Goal: Task Accomplishment & Management: Manage account settings

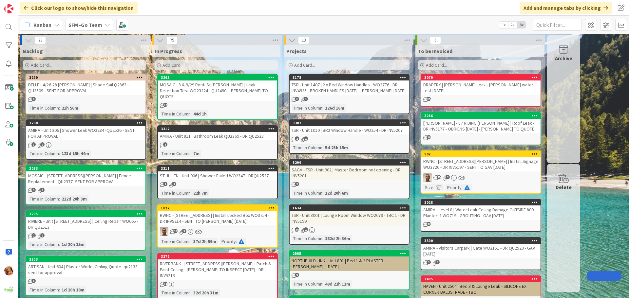
click at [566, 26] on input "text" at bounding box center [557, 25] width 49 height 12
type input "CASA"
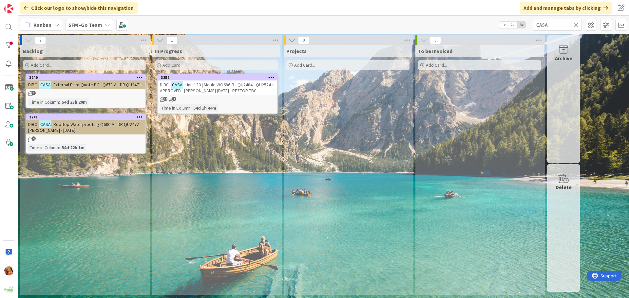
click at [227, 86] on span "- Unit 130 | Mould WO686-B - QU2484 - QU2524 = APPROVED - [PERSON_NAME] [DATE] …" at bounding box center [217, 88] width 114 height 12
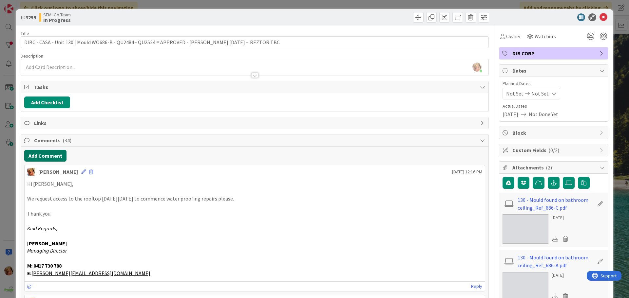
click at [40, 156] on button "Add Comment" at bounding box center [45, 156] width 42 height 12
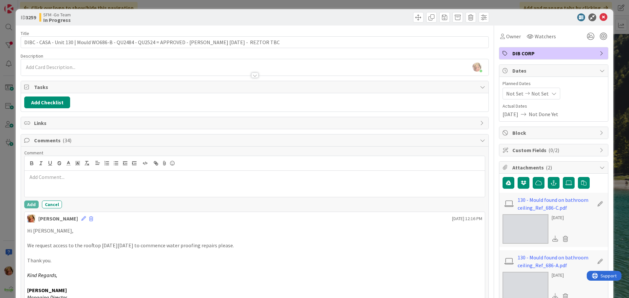
click at [87, 177] on p at bounding box center [254, 178] width 455 height 8
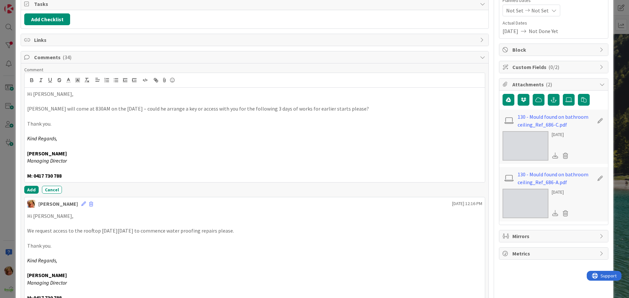
scroll to position [98, 0]
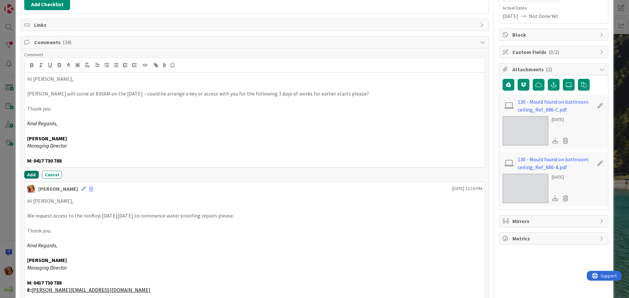
drag, startPoint x: 33, startPoint y: 172, endPoint x: 18, endPoint y: 173, distance: 14.8
click at [33, 172] on button "Add" at bounding box center [31, 175] width 14 height 8
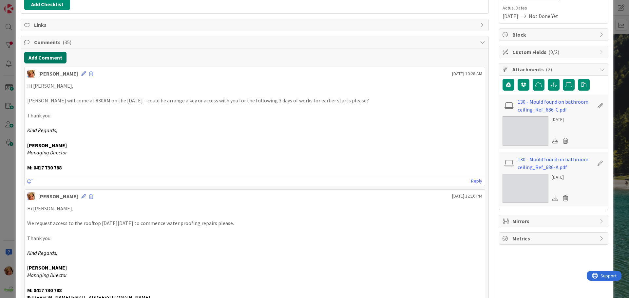
click at [41, 58] on button "Add Comment" at bounding box center [45, 58] width 42 height 12
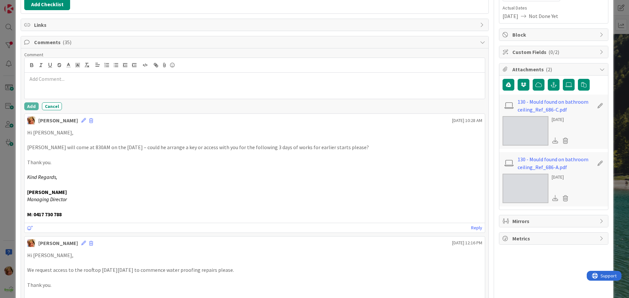
click at [82, 92] on div at bounding box center [255, 86] width 460 height 26
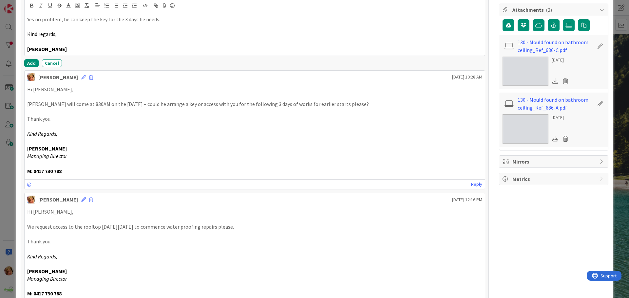
scroll to position [164, 0]
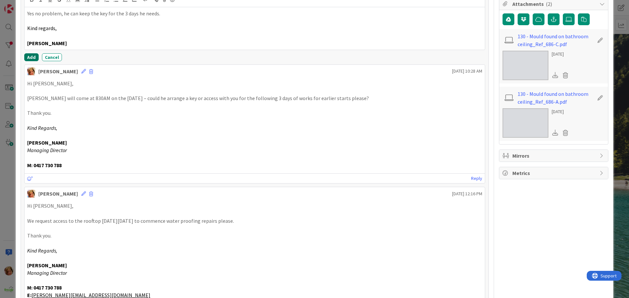
click at [30, 57] on button "Add" at bounding box center [31, 57] width 14 height 8
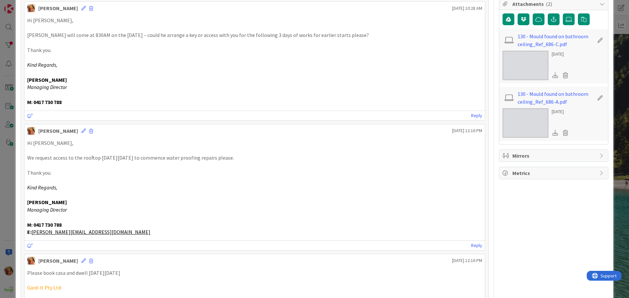
scroll to position [0, 0]
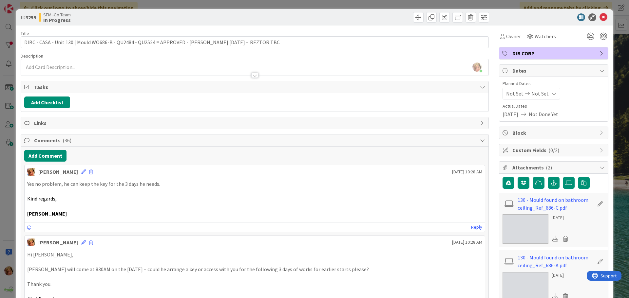
click at [285, 12] on div at bounding box center [373, 17] width 233 height 10
click at [600, 15] on icon at bounding box center [604, 17] width 8 height 8
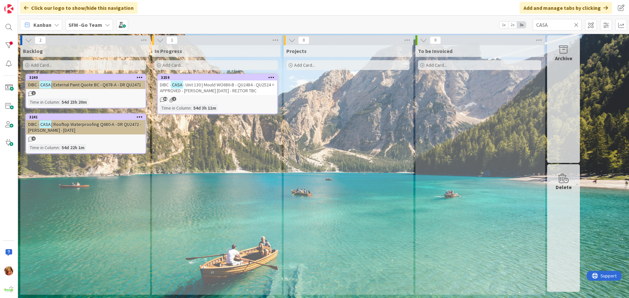
click at [576, 24] on icon at bounding box center [576, 25] width 5 height 6
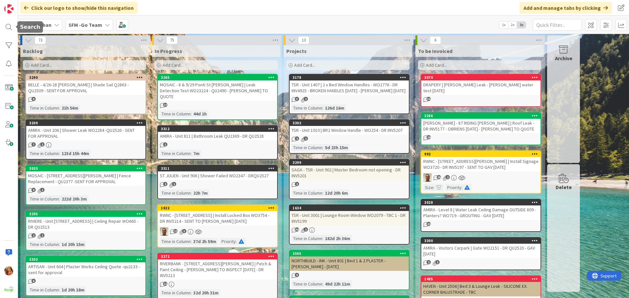
drag, startPoint x: 11, startPoint y: 28, endPoint x: 17, endPoint y: 29, distance: 6.5
click at [11, 28] on div at bounding box center [8, 27] width 13 height 13
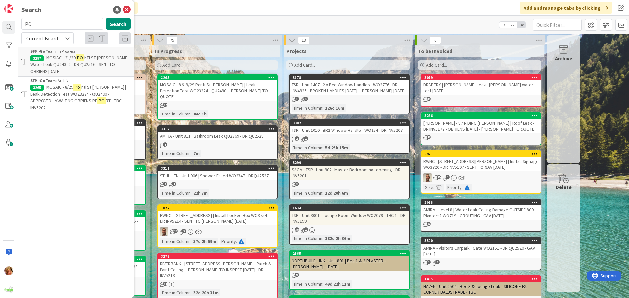
type input "P"
type input "105"
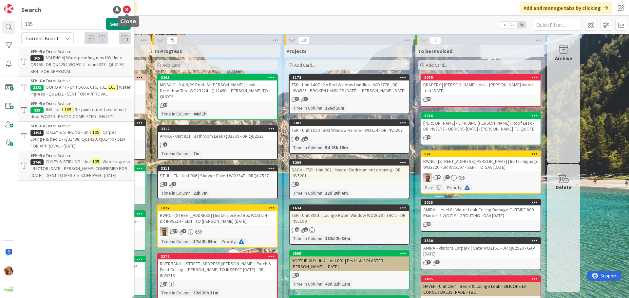
click at [128, 9] on icon at bounding box center [127, 10] width 8 height 8
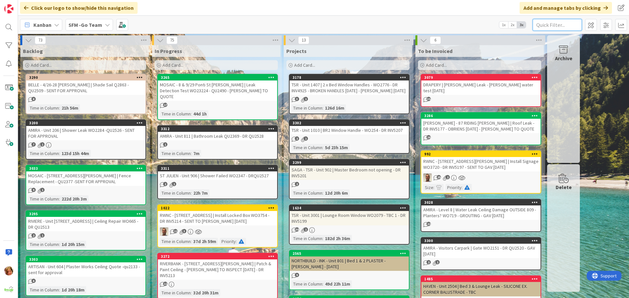
click at [541, 26] on input "text" at bounding box center [557, 25] width 49 height 12
type input "ACACIA"
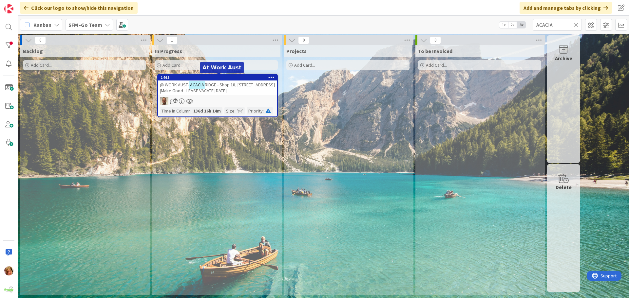
click at [228, 82] on div "@ WORK AUST- [GEOGRAPHIC_DATA] - Shop 18, [STREET_ADDRESS] |Make Good - LEASE V…" at bounding box center [217, 88] width 119 height 14
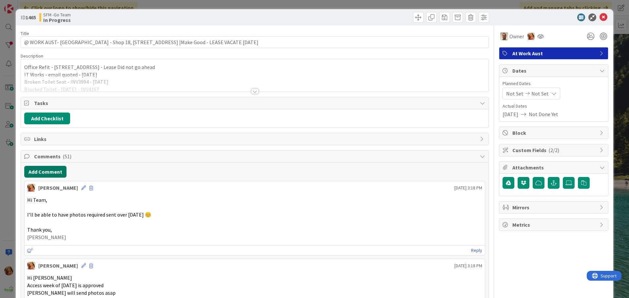
click at [48, 173] on button "Add Comment" at bounding box center [45, 172] width 42 height 12
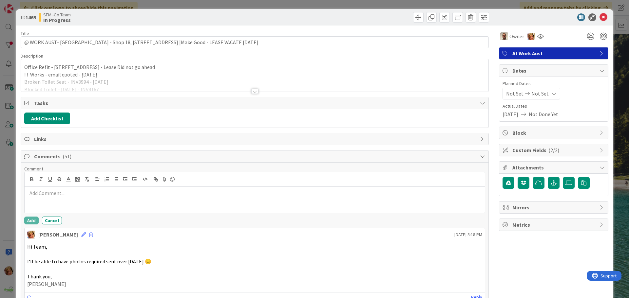
click at [72, 191] on p at bounding box center [254, 194] width 455 height 8
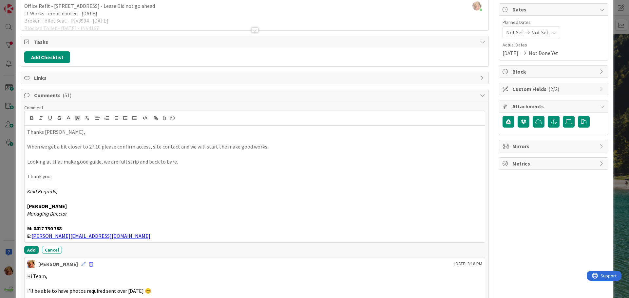
scroll to position [68, 0]
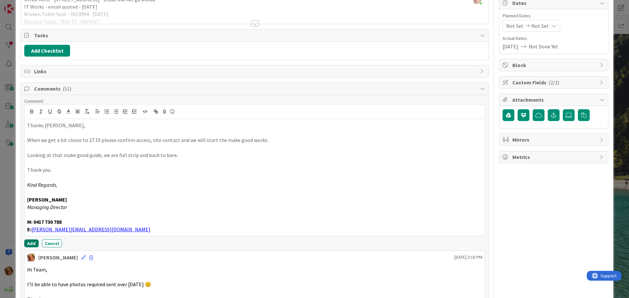
click at [31, 243] on button "Add" at bounding box center [31, 244] width 14 height 8
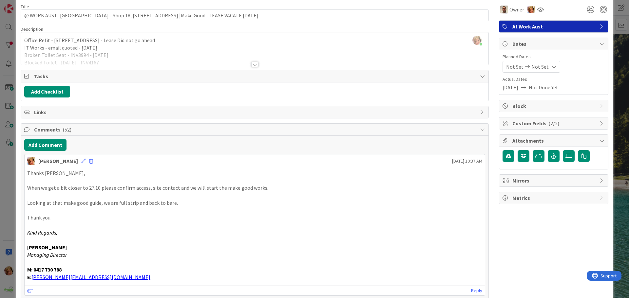
scroll to position [0, 0]
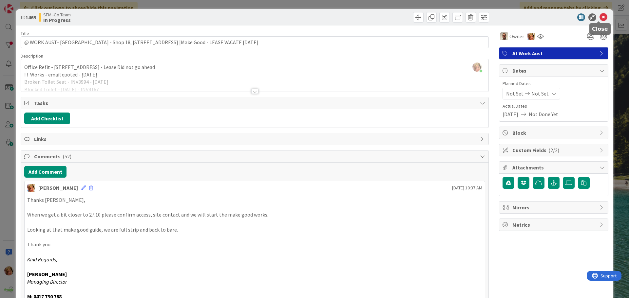
click at [600, 15] on icon at bounding box center [604, 17] width 8 height 8
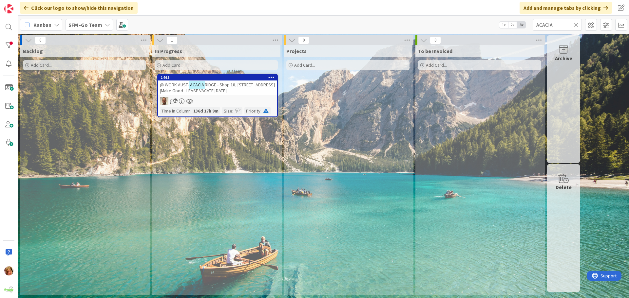
click at [576, 26] on icon at bounding box center [576, 25] width 5 height 6
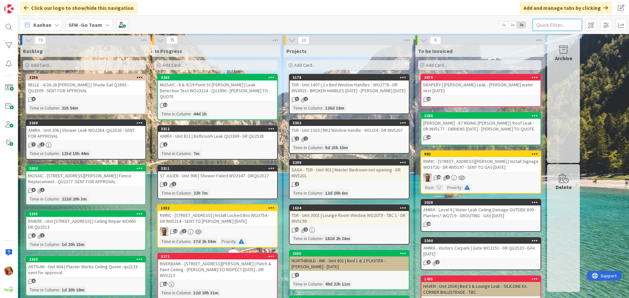
click at [567, 26] on input "text" at bounding box center [557, 25] width 49 height 12
click at [7, 29] on div at bounding box center [8, 27] width 13 height 13
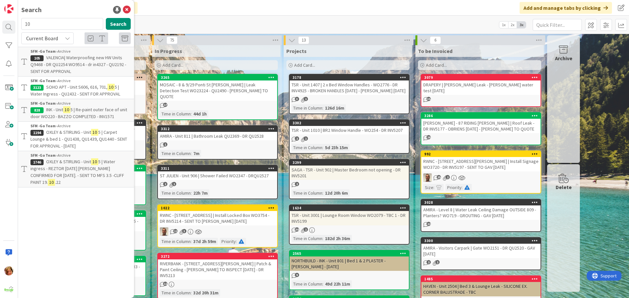
type input "1"
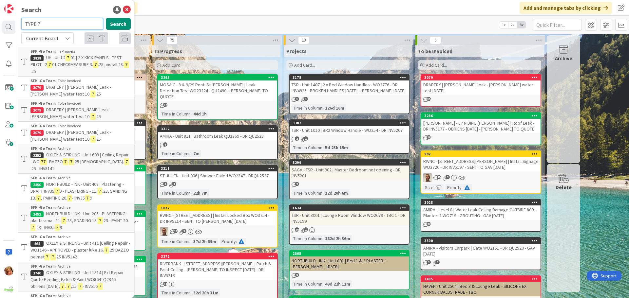
click at [50, 21] on input "TYPE 7" at bounding box center [62, 24] width 82 height 12
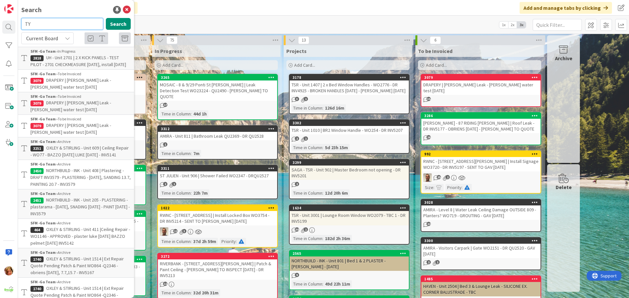
type input "T"
type input "BASSE"
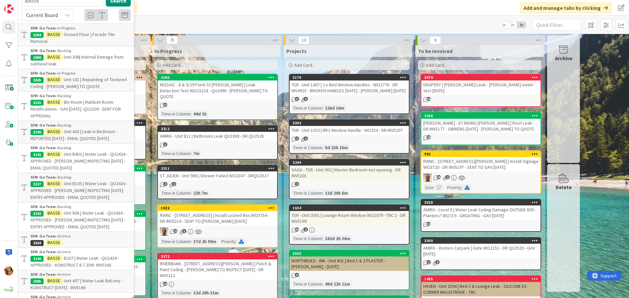
scroll to position [33, 0]
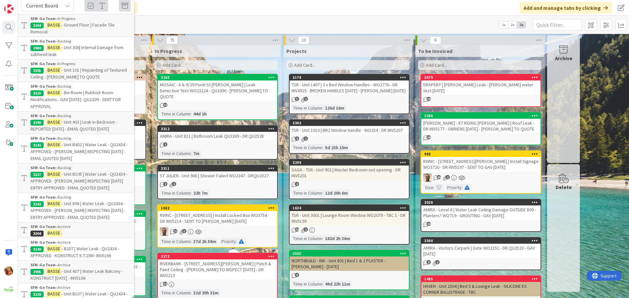
click at [83, 174] on span "- Unit B105 | Water Leak - QU2434 - APPROVED - [PERSON_NAME] INSPECTING [DATE] …" at bounding box center [78, 181] width 97 height 20
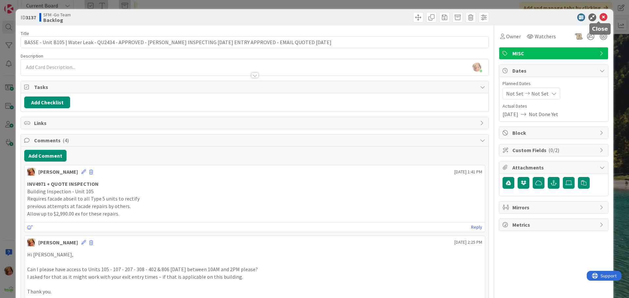
click at [600, 16] on icon at bounding box center [604, 17] width 8 height 8
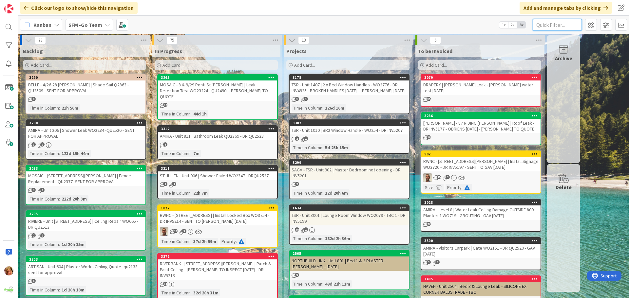
click at [548, 25] on input "text" at bounding box center [557, 25] width 49 height 12
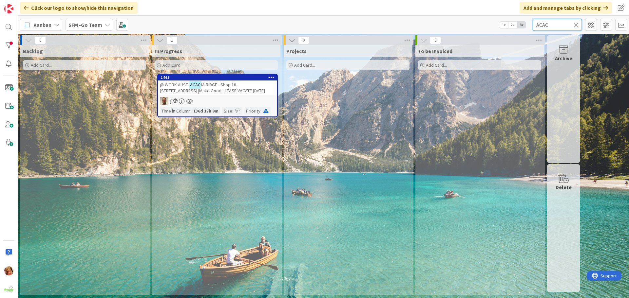
type input "ACAC"
click at [208, 86] on span "IA RIDGE - Shop 18, [STREET_ADDRESS] |Make Good - LEASE VACATE [DATE]" at bounding box center [212, 88] width 105 height 12
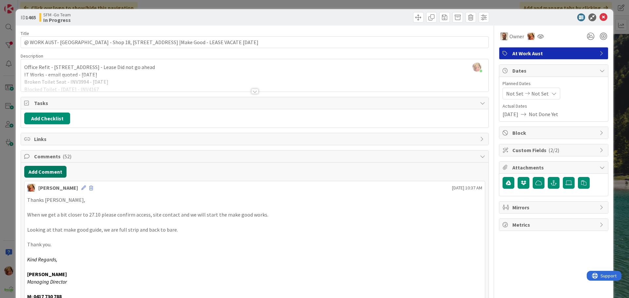
click at [52, 169] on button "Add Comment" at bounding box center [45, 172] width 42 height 12
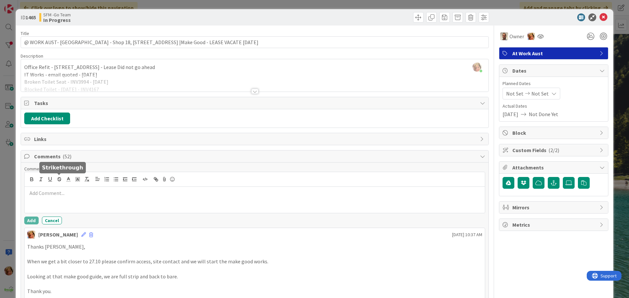
click at [60, 188] on div at bounding box center [255, 200] width 460 height 26
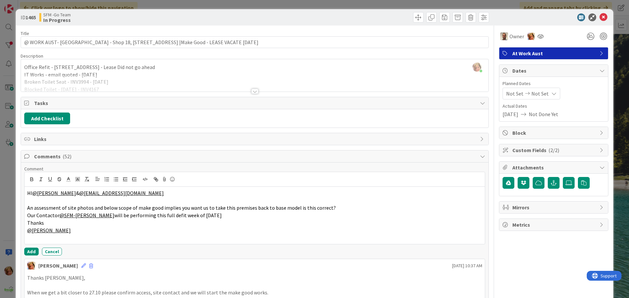
click at [30, 248] on div "Comment HI @[PERSON_NAME] & @[EMAIL_ADDRESS][DOMAIN_NAME] An assessment of site…" at bounding box center [254, 211] width 461 height 90
click at [29, 252] on button "Add" at bounding box center [31, 252] width 14 height 8
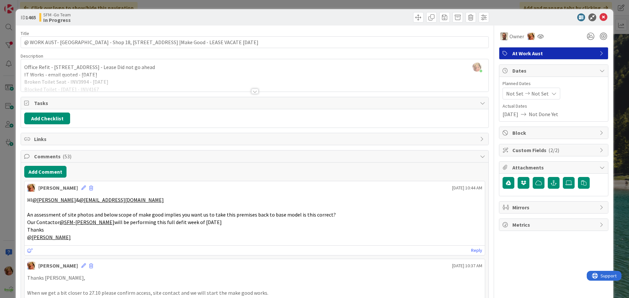
click at [290, 14] on div at bounding box center [373, 17] width 233 height 10
click at [601, 17] on icon at bounding box center [604, 17] width 8 height 8
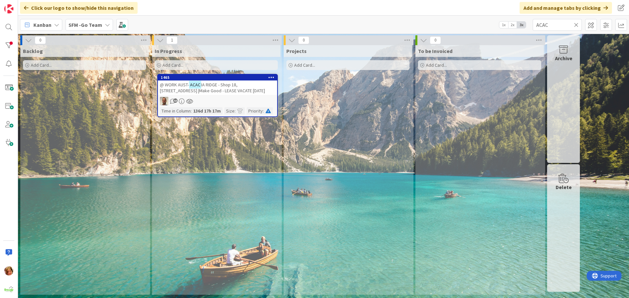
drag, startPoint x: 576, startPoint y: 24, endPoint x: 434, endPoint y: 29, distance: 142.3
click at [576, 24] on icon at bounding box center [576, 25] width 5 height 6
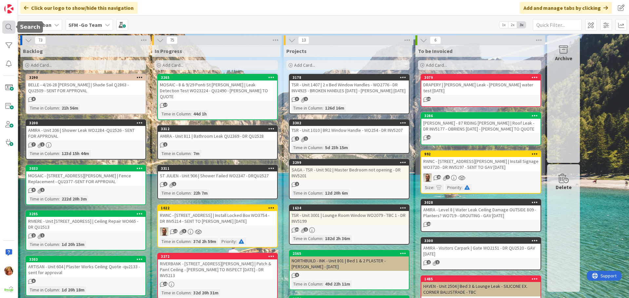
click at [8, 26] on div at bounding box center [8, 27] width 13 height 13
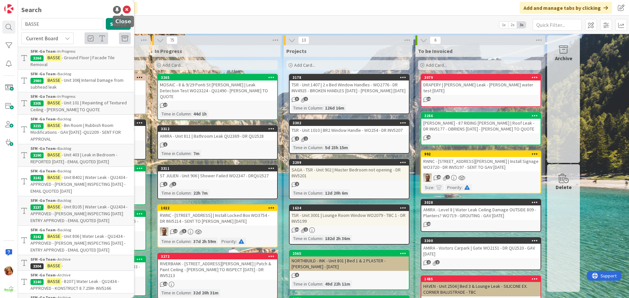
click at [123, 9] on icon at bounding box center [127, 10] width 8 height 8
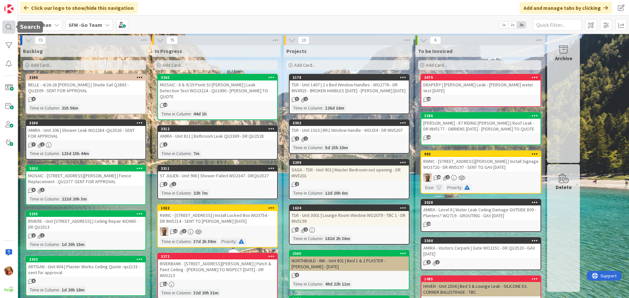
drag, startPoint x: 7, startPoint y: 25, endPoint x: 12, endPoint y: 29, distance: 6.8
click at [7, 25] on div at bounding box center [8, 27] width 13 height 13
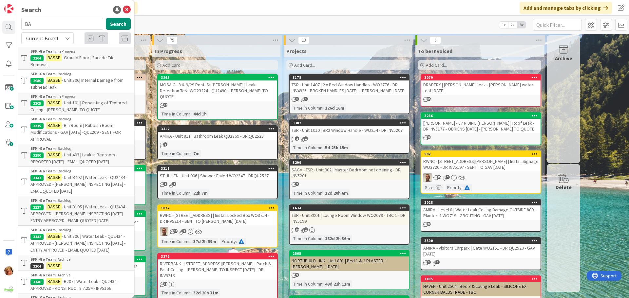
type input "B"
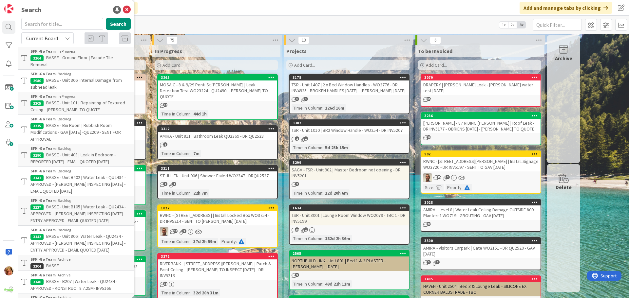
click at [79, 210] on p "BASSE - Unit B105 | Water Leak - QU2434 - APPROVED - [PERSON_NAME] INSPECTING […" at bounding box center [80, 214] width 100 height 21
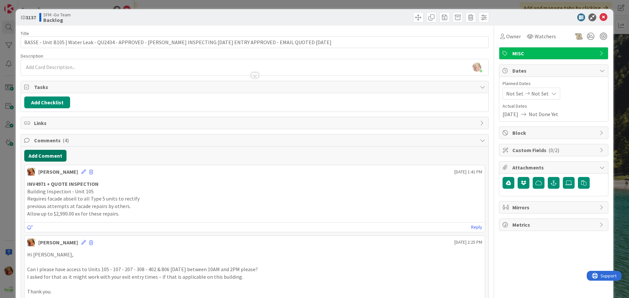
click at [48, 155] on button "Add Comment" at bounding box center [45, 156] width 42 height 12
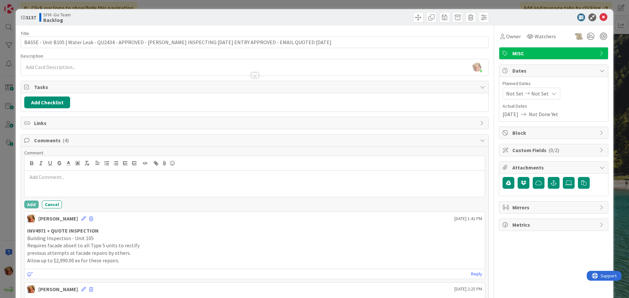
drag, startPoint x: 48, startPoint y: 155, endPoint x: 54, endPoint y: 178, distance: 24.0
click at [54, 177] on p at bounding box center [254, 178] width 455 height 8
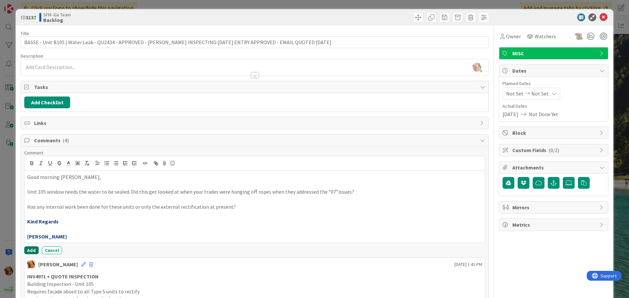
click at [30, 249] on button "Add" at bounding box center [31, 251] width 14 height 8
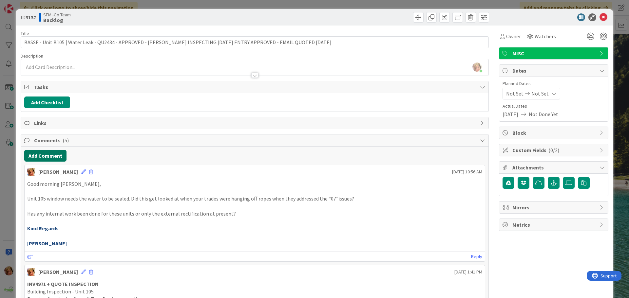
click at [43, 155] on button "Add Comment" at bounding box center [45, 156] width 42 height 12
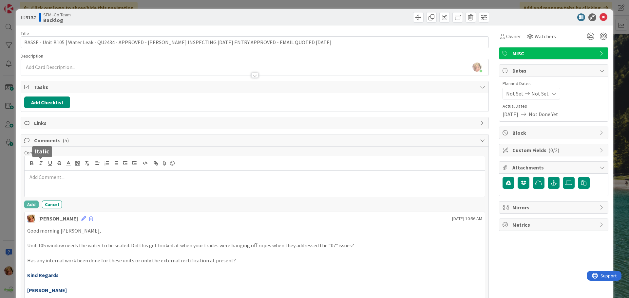
click at [45, 177] on p at bounding box center [254, 178] width 455 height 8
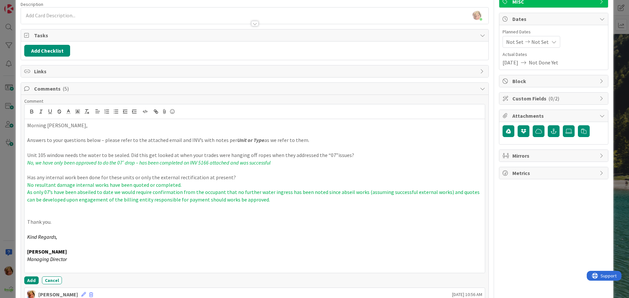
scroll to position [89, 0]
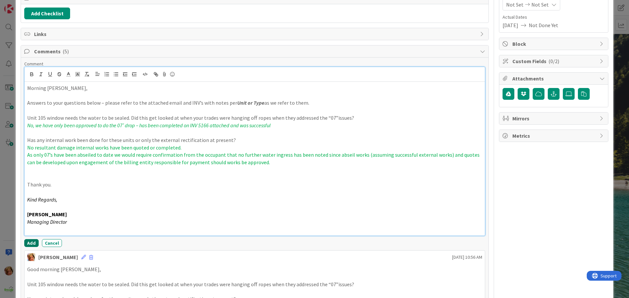
click at [28, 242] on button "Add" at bounding box center [31, 244] width 14 height 8
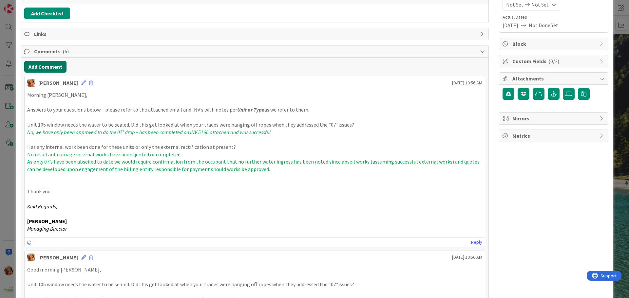
click at [47, 68] on button "Add Comment" at bounding box center [45, 67] width 42 height 12
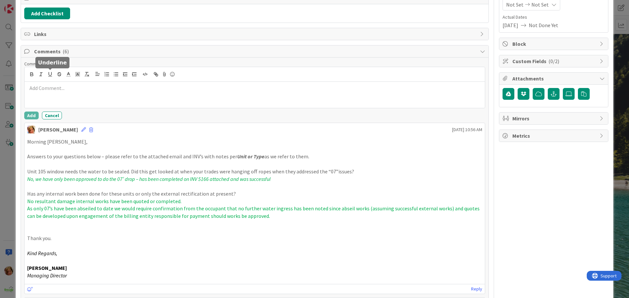
click at [52, 87] on p at bounding box center [254, 89] width 455 height 8
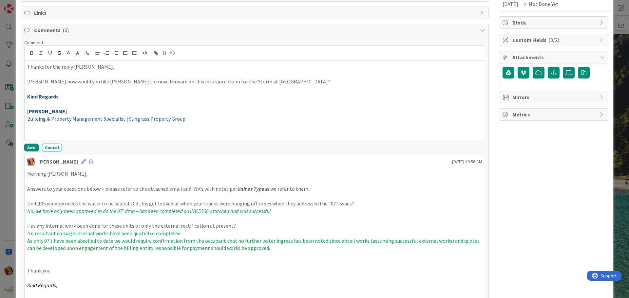
scroll to position [122, 0]
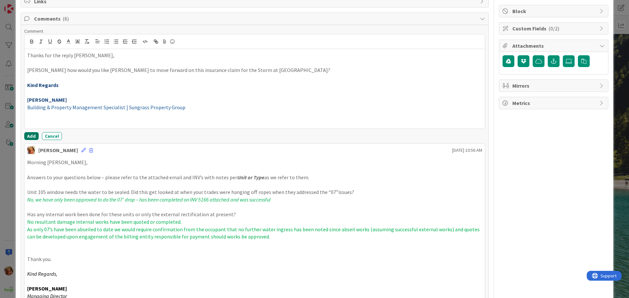
click at [32, 135] on button "Add" at bounding box center [31, 136] width 14 height 8
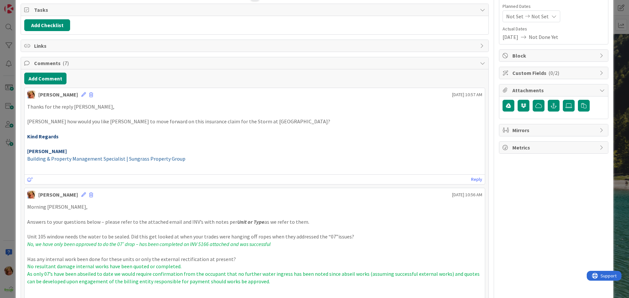
scroll to position [0, 0]
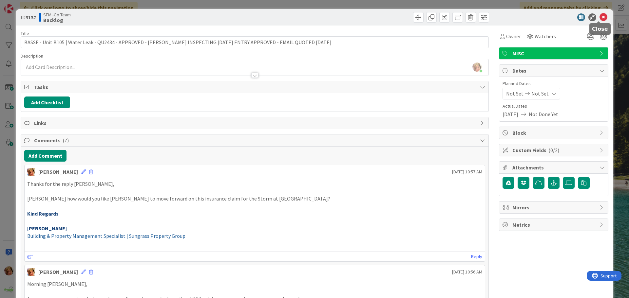
click at [600, 19] on icon at bounding box center [604, 17] width 8 height 8
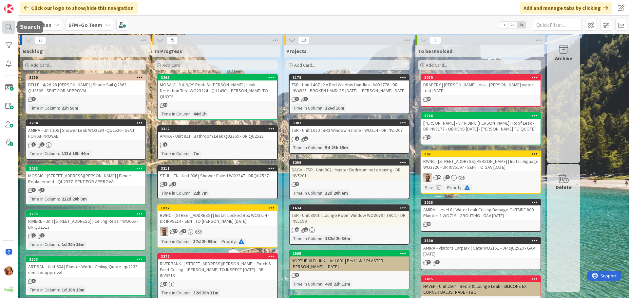
click at [8, 27] on div at bounding box center [8, 27] width 13 height 13
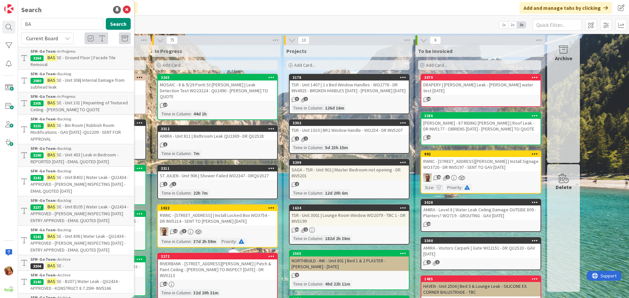
type input "B"
type input "GOODNA"
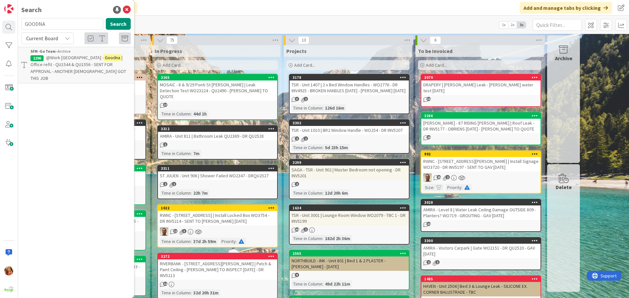
click at [62, 60] on span "@Work [GEOGRAPHIC_DATA] -" at bounding box center [74, 58] width 57 height 6
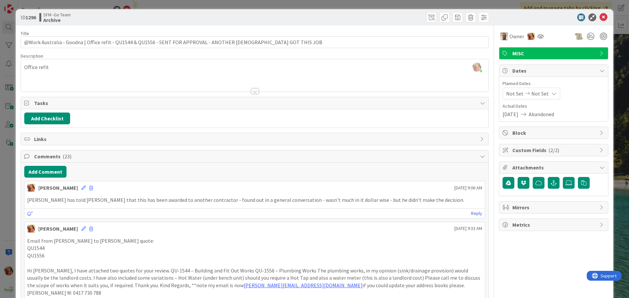
click at [86, 68] on div "[PERSON_NAME] just joined Office refit" at bounding box center [255, 75] width 468 height 32
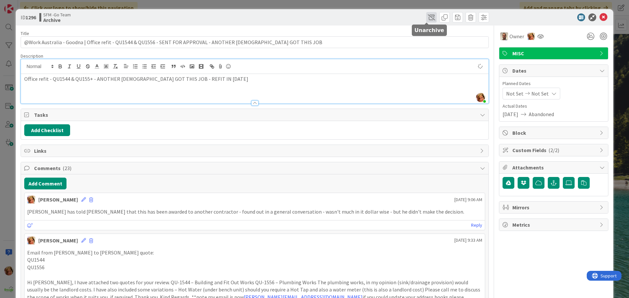
click at [427, 18] on span at bounding box center [431, 17] width 10 height 10
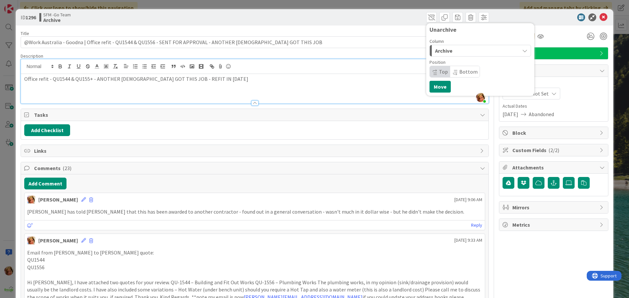
click at [450, 49] on div "Archive" at bounding box center [476, 51] width 86 height 10
click at [452, 76] on span "In Progress" at bounding box center [457, 77] width 24 height 8
click at [432, 89] on button "Move" at bounding box center [440, 87] width 21 height 12
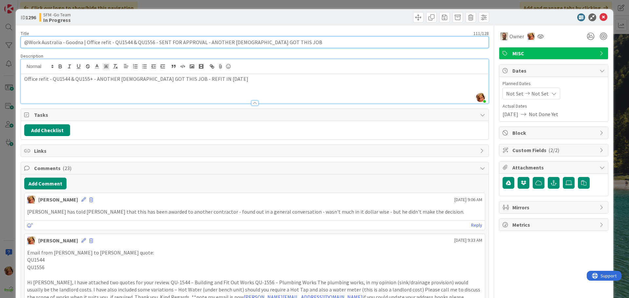
drag, startPoint x: 300, startPoint y: 43, endPoint x: 85, endPoint y: 47, distance: 215.0
click at [85, 47] on input "@Work Australia - Goodna | Office refit - QU1544 & QU1556 - SENT FOR APPROVAL -…" at bounding box center [255, 42] width 468 height 12
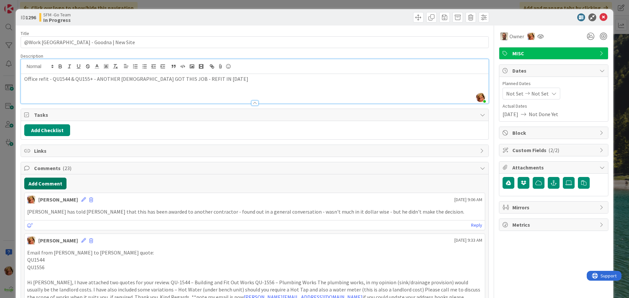
click at [58, 184] on button "Add Comment" at bounding box center [45, 184] width 42 height 12
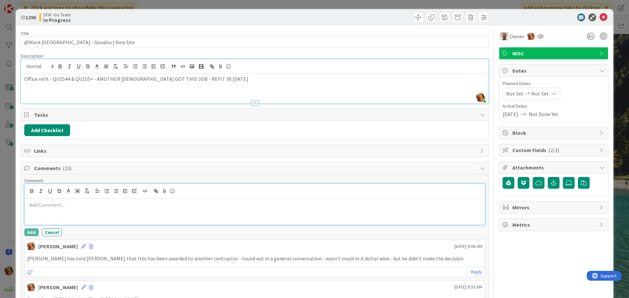
click at [74, 216] on div at bounding box center [255, 212] width 460 height 26
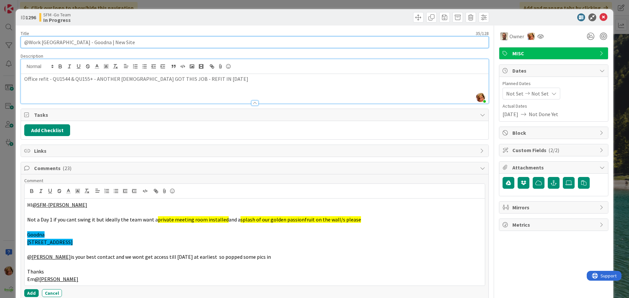
click at [64, 41] on input "@Work [GEOGRAPHIC_DATA] - Goodna | New Site" at bounding box center [255, 42] width 468 height 12
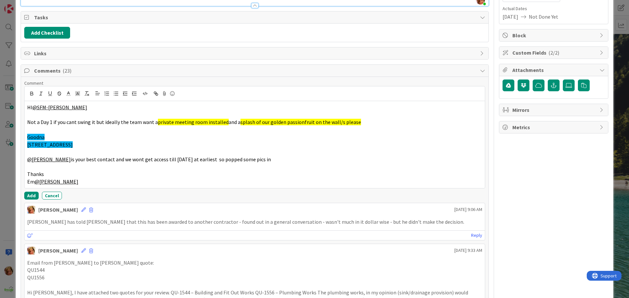
scroll to position [98, 0]
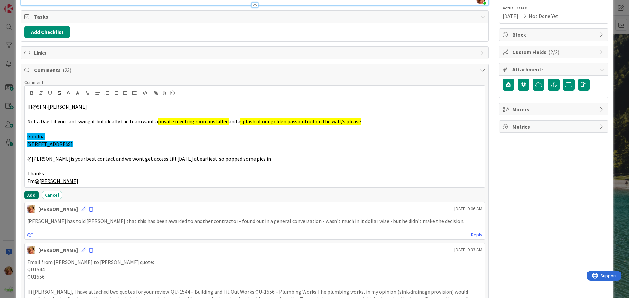
type input "@Work [GEOGRAPHIC_DATA] - [STREET_ADDRESS] | [GEOGRAPHIC_DATA]"
click at [28, 194] on button "Add" at bounding box center [31, 195] width 14 height 8
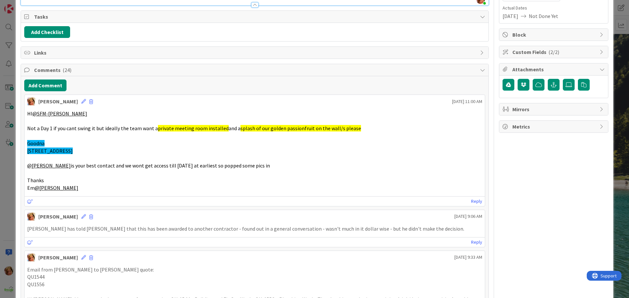
scroll to position [0, 0]
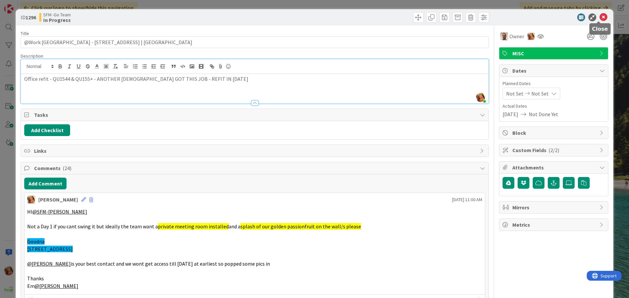
click at [602, 17] on icon at bounding box center [604, 17] width 8 height 8
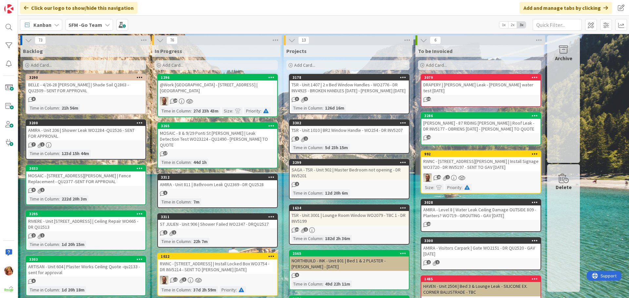
click at [241, 81] on div "@Work [GEOGRAPHIC_DATA] - [STREET_ADDRESS] | [GEOGRAPHIC_DATA]" at bounding box center [217, 88] width 119 height 14
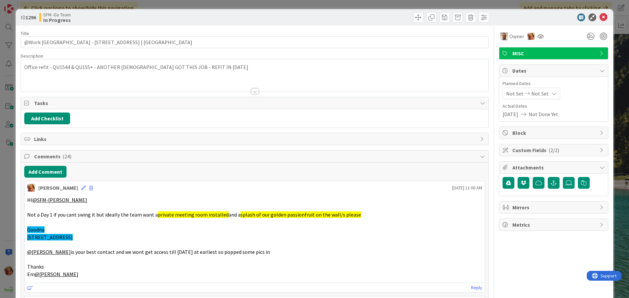
click at [567, 51] on span "MISC" at bounding box center [554, 53] width 84 height 8
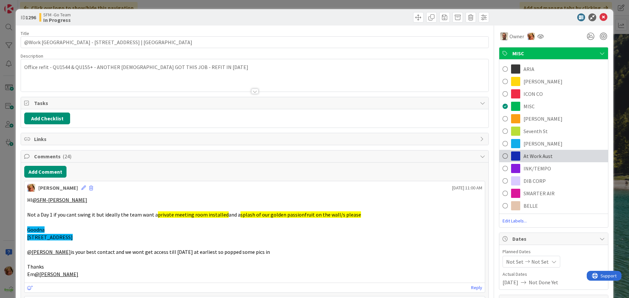
click at [529, 156] on span "At Work Aust" at bounding box center [538, 156] width 29 height 8
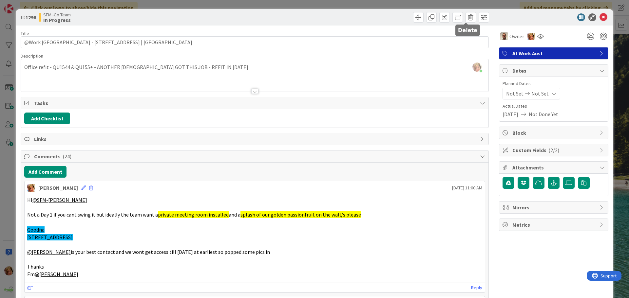
click at [317, 18] on div at bounding box center [373, 17] width 233 height 10
click at [600, 17] on icon at bounding box center [604, 17] width 8 height 8
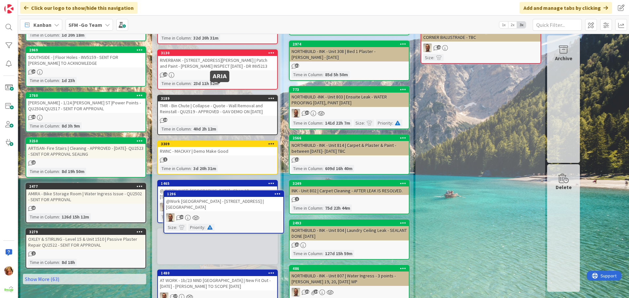
scroll to position [256, 0]
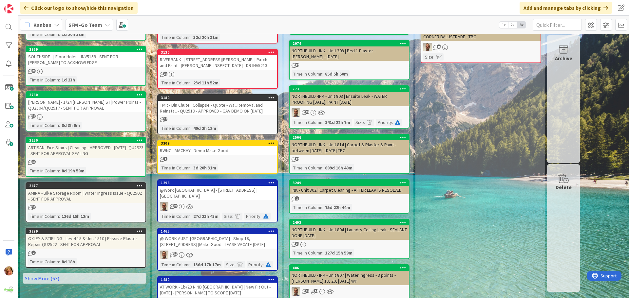
drag, startPoint x: 220, startPoint y: 179, endPoint x: 145, endPoint y: 172, distance: 74.7
click at [220, 186] on div "@Work [GEOGRAPHIC_DATA] - [STREET_ADDRESS] | [GEOGRAPHIC_DATA]" at bounding box center [217, 193] width 119 height 14
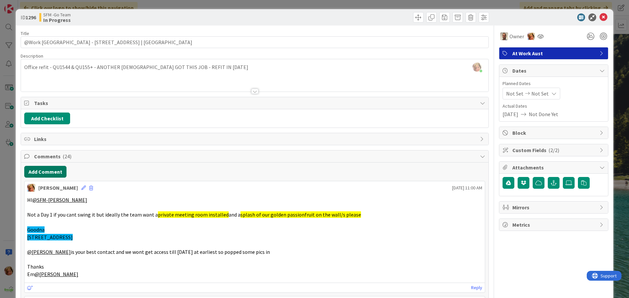
click at [52, 171] on button "Add Comment" at bounding box center [45, 172] width 42 height 12
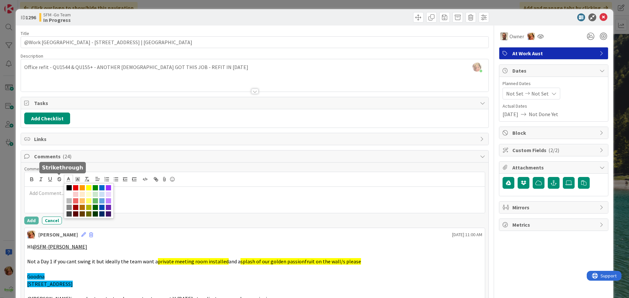
click at [64, 183] on span at bounding box center [68, 179] width 9 height 9
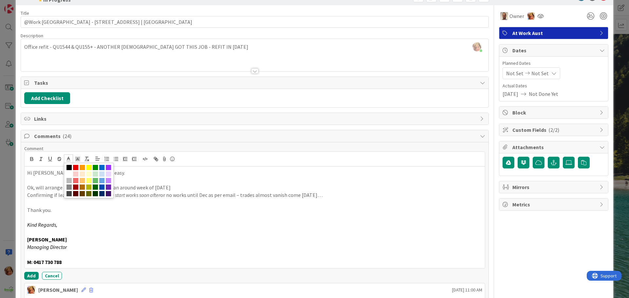
scroll to position [66, 0]
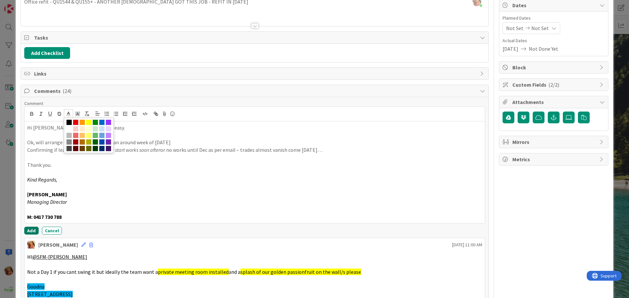
click at [30, 231] on button "Add" at bounding box center [31, 231] width 14 height 8
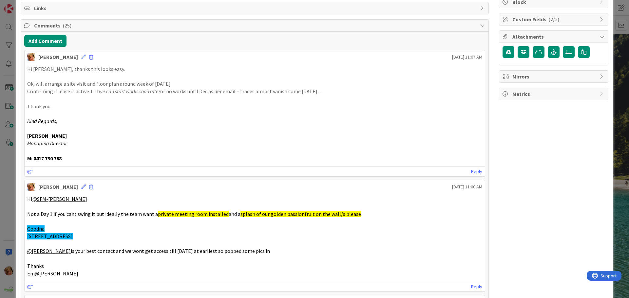
scroll to position [0, 0]
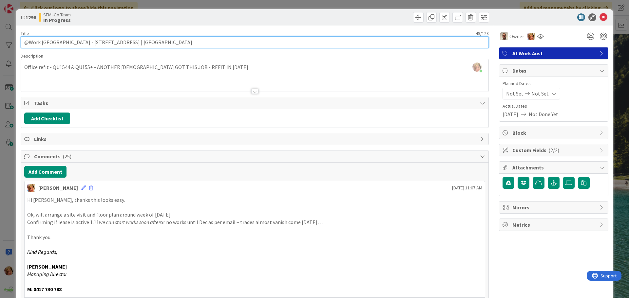
click at [175, 40] on input "@Work [GEOGRAPHIC_DATA] - [STREET_ADDRESS] | [GEOGRAPHIC_DATA]" at bounding box center [255, 42] width 468 height 12
type input "@Work [GEOGRAPHIC_DATA] - 1/[GEOGRAPHIC_DATA] | New Site - SITE VISIT [DATE] - …"
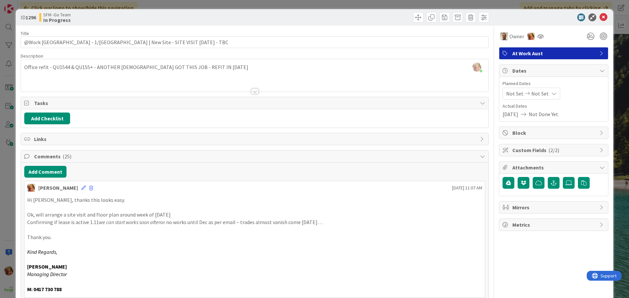
click at [251, 21] on div "SFM -Go Team In Progress" at bounding box center [146, 17] width 214 height 10
click at [600, 16] on icon at bounding box center [604, 17] width 8 height 8
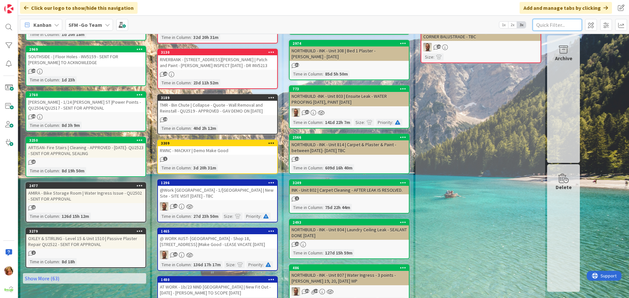
click at [551, 24] on input "text" at bounding box center [557, 25] width 49 height 12
type input "SOUTHSIDE"
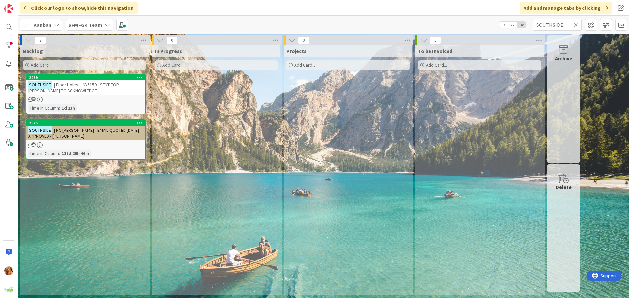
click at [576, 24] on icon at bounding box center [576, 25] width 5 height 6
click at [576, 24] on input "text" at bounding box center [557, 25] width 49 height 12
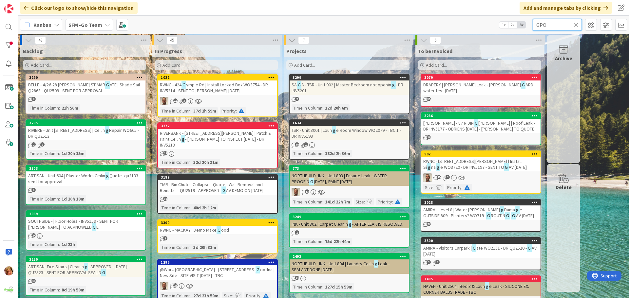
type input "GPO"
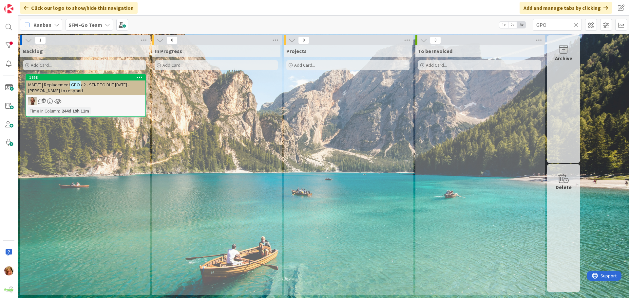
click at [577, 24] on icon at bounding box center [576, 25] width 5 height 6
click at [550, 24] on input "text" at bounding box center [557, 25] width 49 height 12
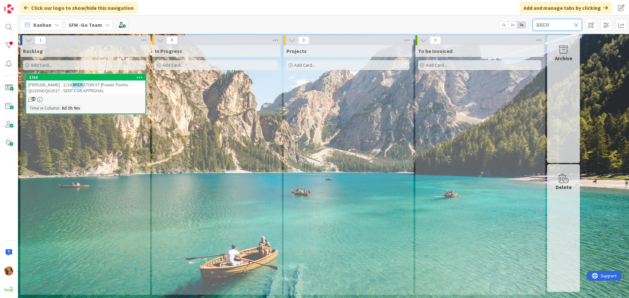
type input "BRER"
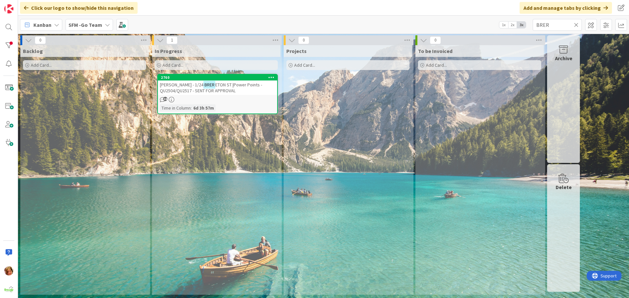
click at [225, 84] on span "ETON ST |Power Points - QU2504/QU2517 - SENT FOR APPROVAL" at bounding box center [211, 88] width 102 height 12
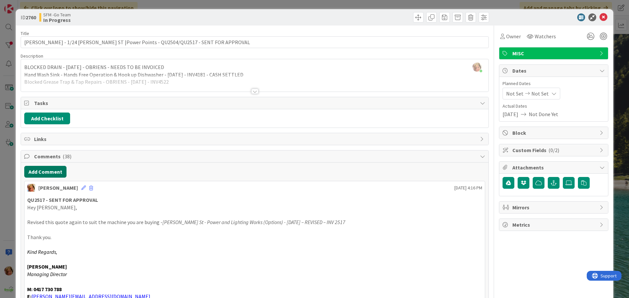
click at [50, 169] on button "Add Comment" at bounding box center [45, 172] width 42 height 12
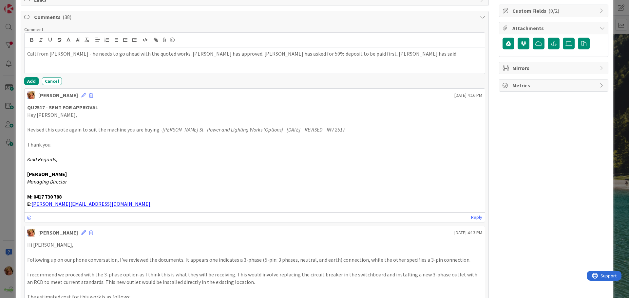
scroll to position [98, 0]
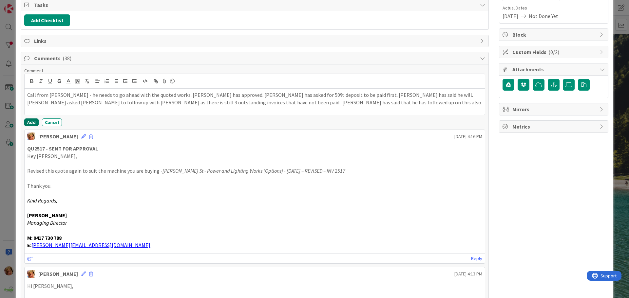
click at [30, 122] on button "Add" at bounding box center [31, 123] width 14 height 8
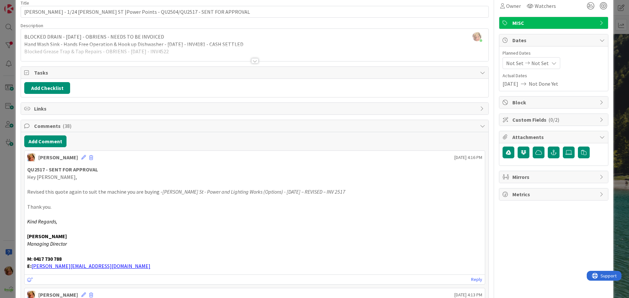
scroll to position [0, 0]
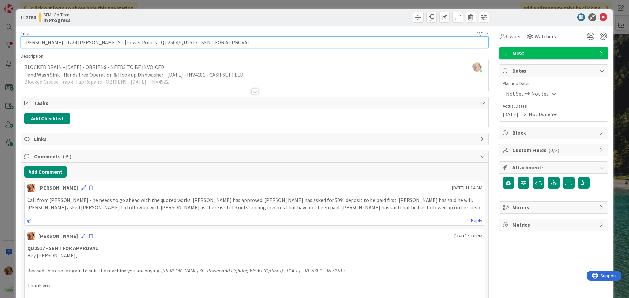
click at [136, 40] on input "[PERSON_NAME] - 1/24 [PERSON_NAME] ST |Power Points - QU2504/QU2517 - SENT FOR …" at bounding box center [255, 42] width 468 height 12
click at [188, 41] on input "[PERSON_NAME] - 1/24 [PERSON_NAME] ST |Power Points - QU2517 - SENT FOR APPROVAL" at bounding box center [255, 42] width 468 height 12
click at [188, 41] on input "[PERSON_NAME] - 1/24 [PERSON_NAME] ST |Power Points - QU2517 - APPRIV" at bounding box center [255, 42] width 468 height 12
type input "[PERSON_NAME] - 1/24 [PERSON_NAME] ST |Power Points - QU2517 - APPROVED"
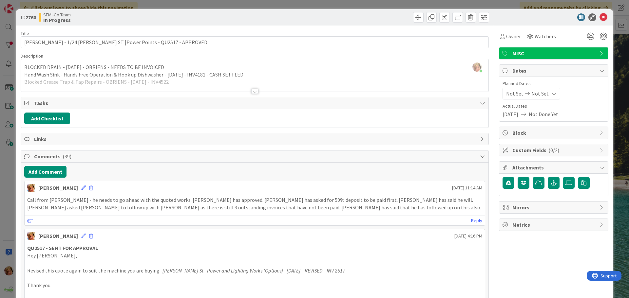
click at [244, 18] on div "SFM -Go Team In Progress" at bounding box center [146, 17] width 214 height 10
click at [600, 17] on icon at bounding box center [604, 17] width 8 height 8
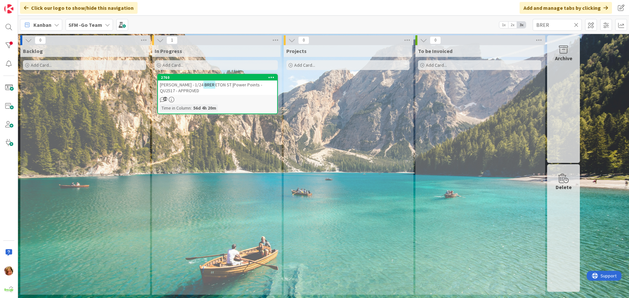
click at [576, 24] on icon at bounding box center [576, 25] width 5 height 6
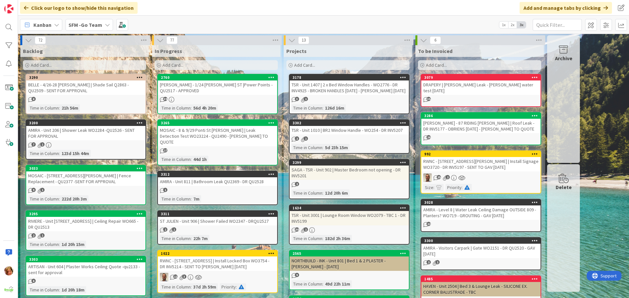
click at [216, 86] on div "[PERSON_NAME] - 1/24 [PERSON_NAME] ST |Power Points - QU2517 - APPROVED" at bounding box center [217, 88] width 119 height 14
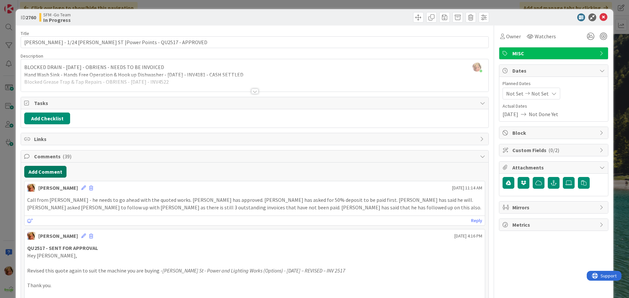
drag, startPoint x: 57, startPoint y: 171, endPoint x: 10, endPoint y: 182, distance: 48.7
click at [56, 172] on button "Add Comment" at bounding box center [45, 172] width 42 height 12
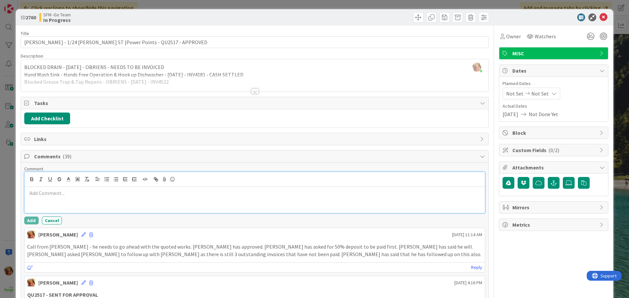
click at [59, 204] on div at bounding box center [255, 200] width 460 height 26
click at [105, 198] on p at bounding box center [254, 201] width 455 height 8
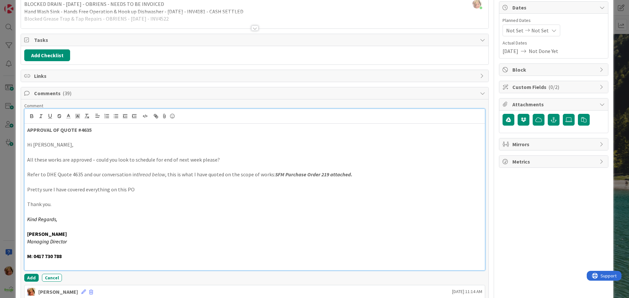
scroll to position [123, 0]
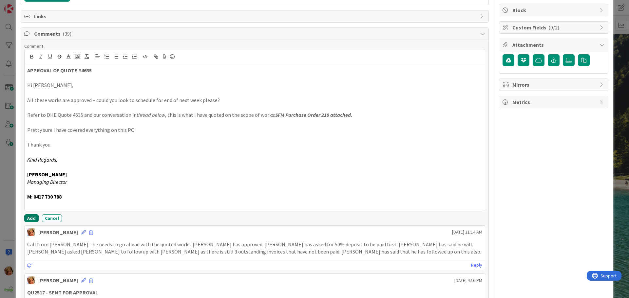
click at [30, 216] on button "Add" at bounding box center [31, 219] width 14 height 8
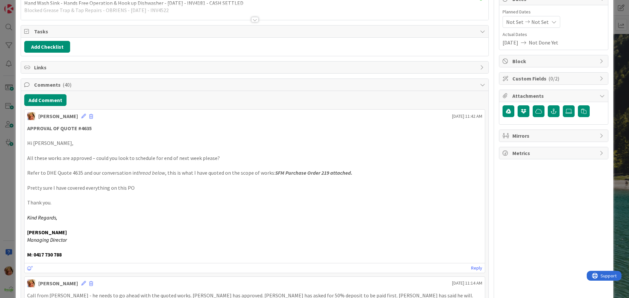
scroll to position [0, 0]
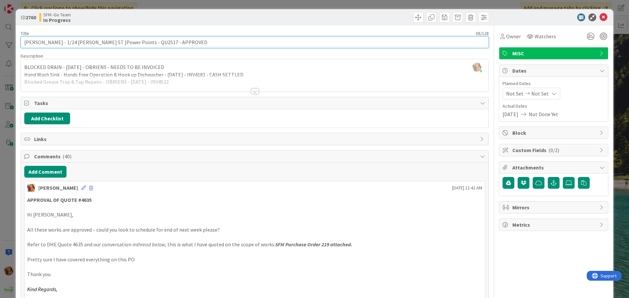
click at [199, 43] on input "[PERSON_NAME] - 1/24 [PERSON_NAME] ST |Power Points - QU2517 - APPROVED" at bounding box center [255, 42] width 468 height 12
type input "[PERSON_NAME] - 1/24 [PERSON_NAME] ST |Power Points - QU2517 - APPROVED - SENT …"
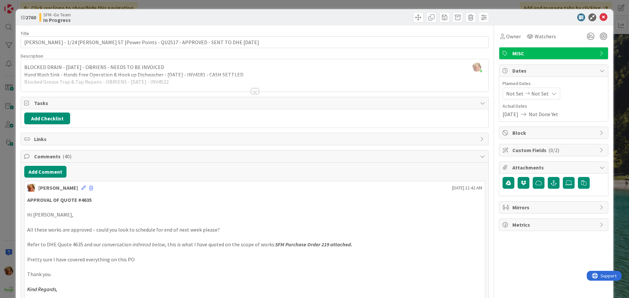
drag, startPoint x: 371, startPoint y: 16, endPoint x: 580, endPoint y: 5, distance: 209.3
click at [372, 16] on div at bounding box center [373, 17] width 233 height 10
click at [600, 17] on icon at bounding box center [604, 17] width 8 height 8
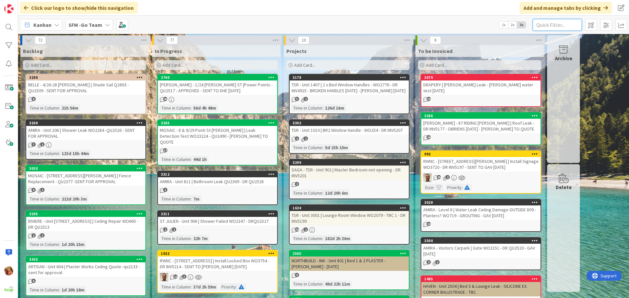
click at [557, 24] on input "text" at bounding box center [557, 25] width 49 height 12
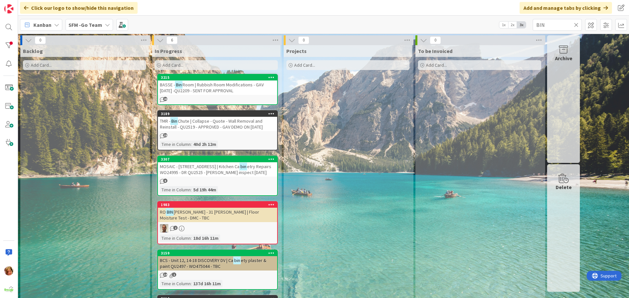
click at [205, 88] on span "Room | Rubbish Room Modifications - GAV [DATE] -QU2209 - SENT FOR APPROVAL" at bounding box center [212, 88] width 104 height 12
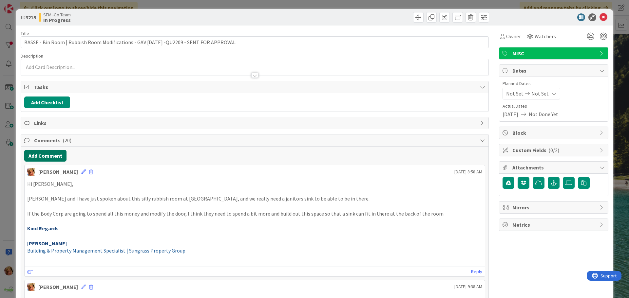
click at [36, 156] on button "Add Comment" at bounding box center [45, 156] width 42 height 12
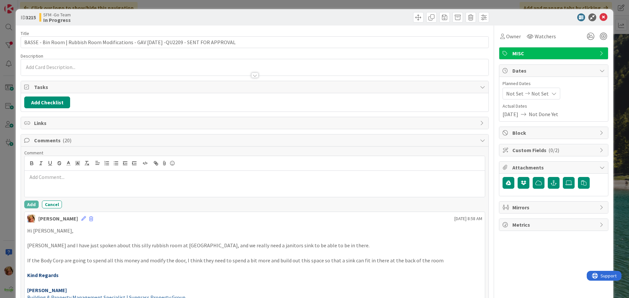
click at [57, 183] on div at bounding box center [255, 184] width 460 height 26
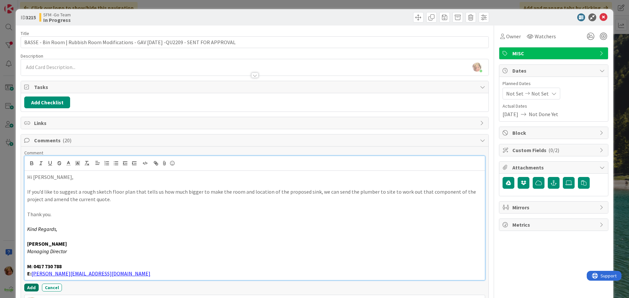
click at [28, 285] on button "Add" at bounding box center [31, 288] width 14 height 8
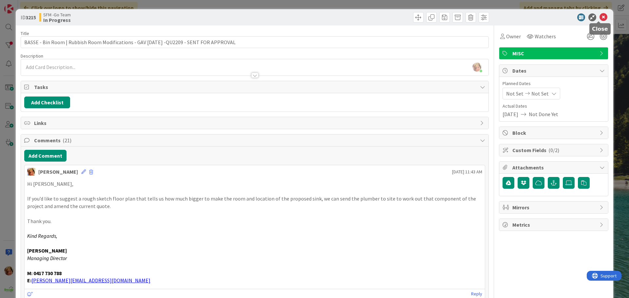
click at [600, 15] on icon at bounding box center [604, 17] width 8 height 8
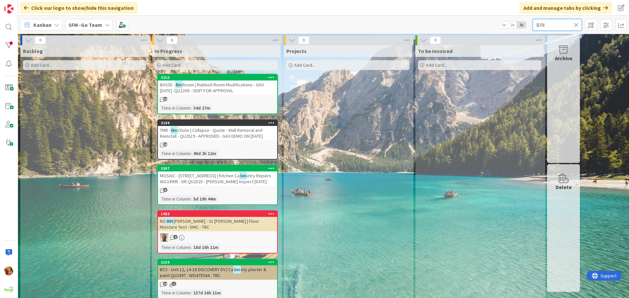
click at [548, 23] on input "BIN" at bounding box center [557, 25] width 49 height 12
type input "B"
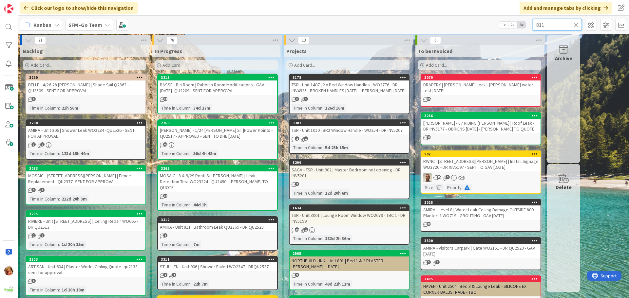
type input "811"
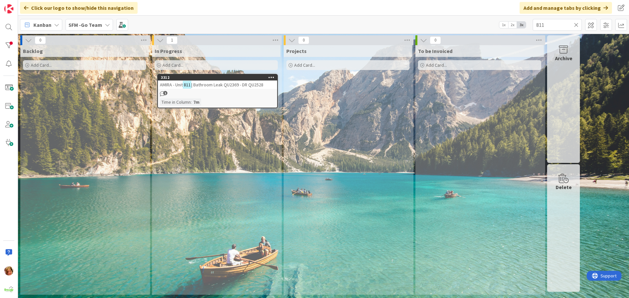
click at [222, 85] on span "| Bathroom Leak QU2369 - DR QU2528" at bounding box center [227, 85] width 72 height 6
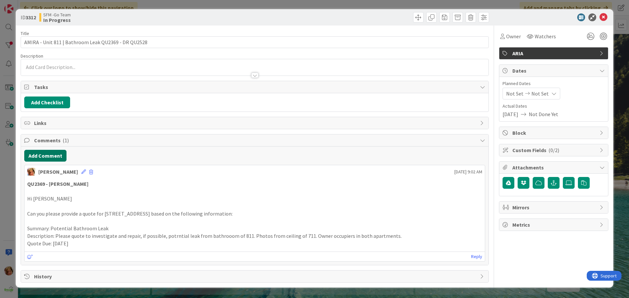
click at [45, 158] on button "Add Comment" at bounding box center [45, 156] width 42 height 12
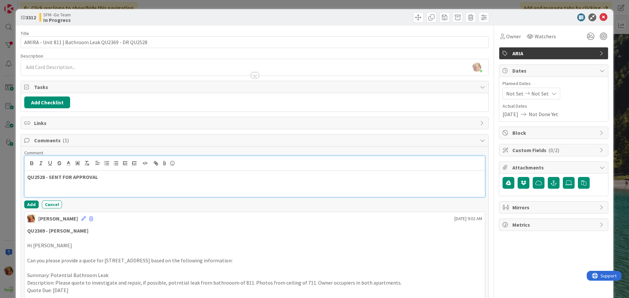
click at [106, 179] on p "QU2528 - SENT FOR APPROVAL" at bounding box center [254, 178] width 455 height 8
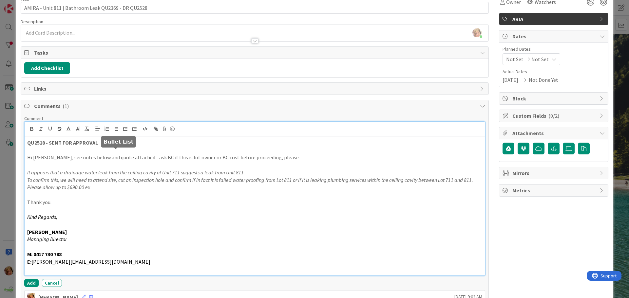
scroll to position [100, 0]
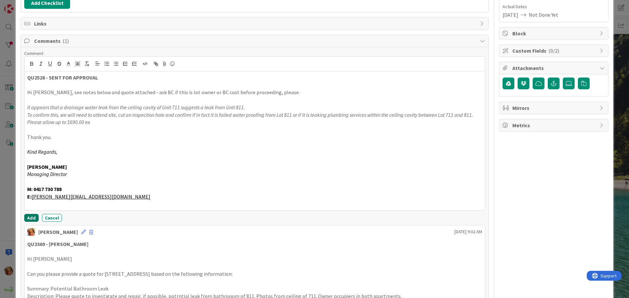
click at [28, 219] on button "Add" at bounding box center [31, 218] width 14 height 8
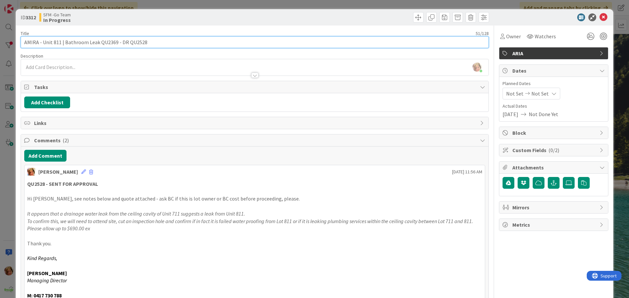
click at [156, 42] on input "AMIRA - Unit 811 | Bathroom Leak QU2369 - DR QU2528" at bounding box center [255, 42] width 468 height 12
type input "AMIRA - Unit 811 | Bathroom Leak QU2369 - DR QU2528 - SENT FOR APPROVAL"
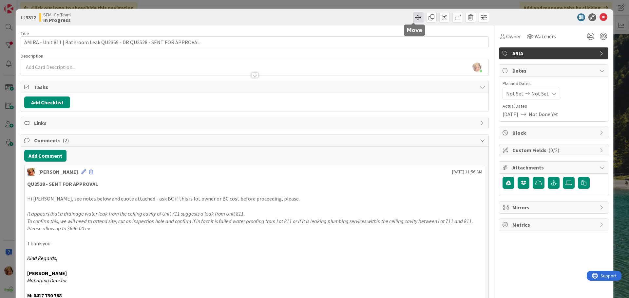
click at [414, 16] on span at bounding box center [418, 17] width 10 height 10
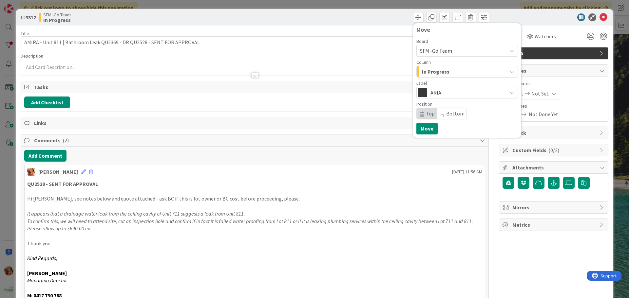
click at [443, 72] on span "In Progress" at bounding box center [436, 71] width 28 height 9
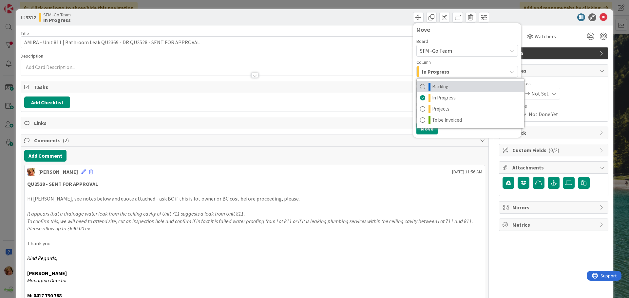
drag, startPoint x: 442, startPoint y: 76, endPoint x: 433, endPoint y: 86, distance: 13.9
click at [433, 85] on span "Backlog" at bounding box center [440, 87] width 16 height 8
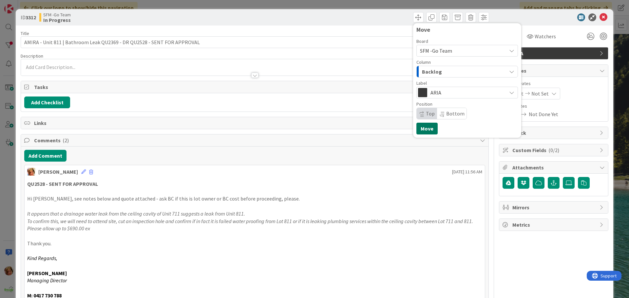
drag, startPoint x: 419, startPoint y: 125, endPoint x: 385, endPoint y: 123, distance: 34.1
click at [419, 125] on button "Move" at bounding box center [426, 129] width 21 height 12
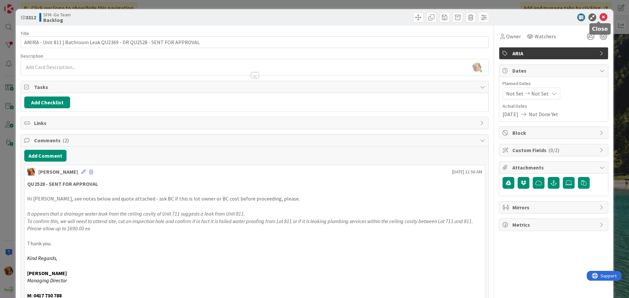
click at [600, 16] on icon at bounding box center [604, 17] width 8 height 8
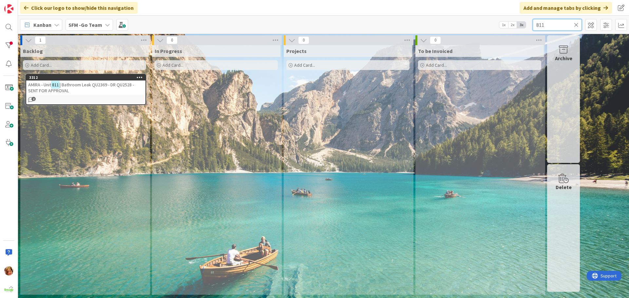
click at [564, 22] on input "811" at bounding box center [557, 25] width 49 height 12
type input "8"
type input "PONTI"
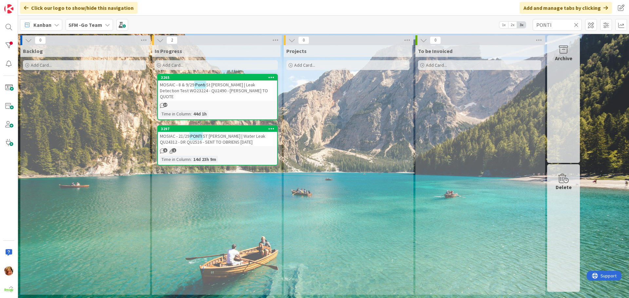
click at [219, 135] on span "ST [PERSON_NAME] | Water Leak QU24312 - DR QU2516 - SENT TO OBRIENS [DATE]" at bounding box center [213, 139] width 106 height 12
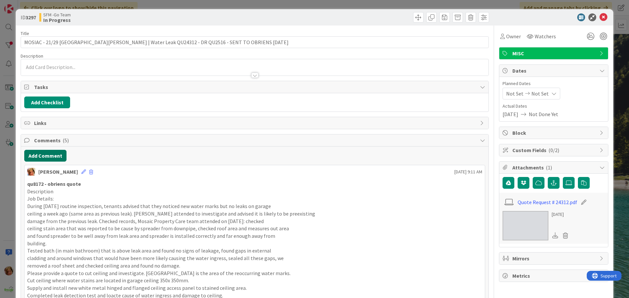
click at [46, 158] on button "Add Comment" at bounding box center [45, 156] width 42 height 12
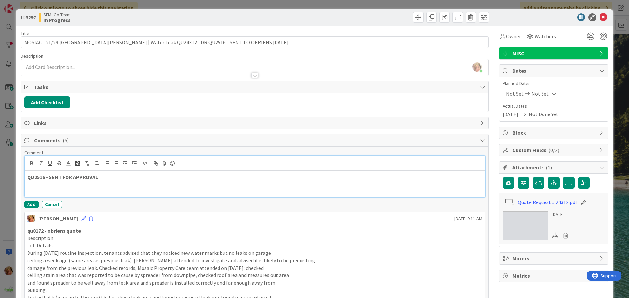
click at [109, 179] on p "QU2516 - SENT FOR APPROVAL" at bounding box center [254, 178] width 455 height 8
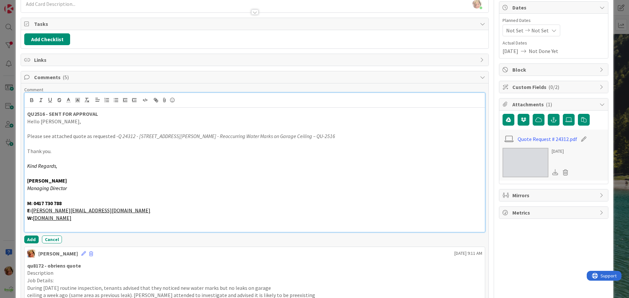
scroll to position [66, 0]
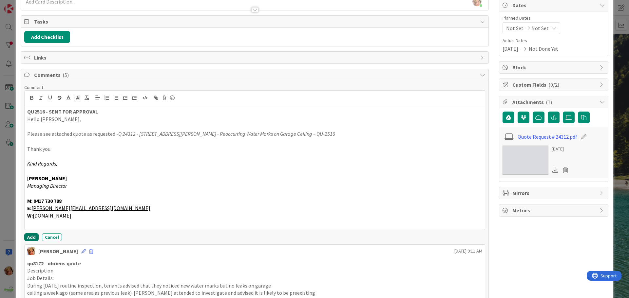
click at [30, 234] on button "Add" at bounding box center [31, 238] width 14 height 8
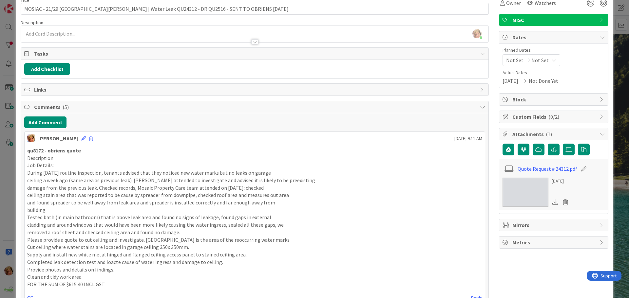
scroll to position [0, 0]
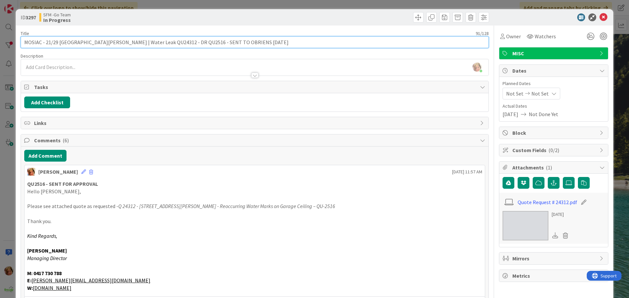
drag, startPoint x: 254, startPoint y: 41, endPoint x: 183, endPoint y: 43, distance: 70.5
click at [183, 43] on input "MOSIAC - 21/29 [GEOGRAPHIC_DATA][PERSON_NAME] | Water Leak QU24312 - DR QU2516 …" at bounding box center [255, 42] width 468 height 12
click at [165, 42] on input "MOSIAC - 21/29 [GEOGRAPHIC_DATA][PERSON_NAME] | Water Leak QU24312 - DR QU2516 …" at bounding box center [255, 42] width 468 height 12
type input "MOSIAC - 21/29 [GEOGRAPHIC_DATA][PERSON_NAME] | Water Leak QU24312 - QU2516 - S…"
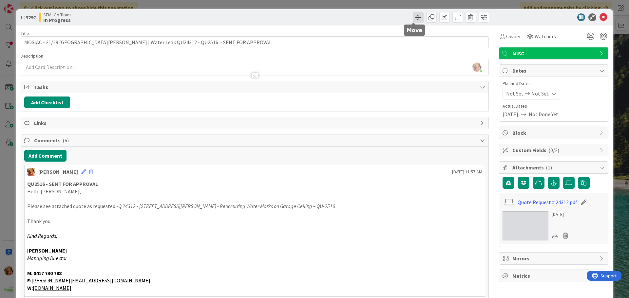
click at [413, 17] on span at bounding box center [418, 17] width 10 height 10
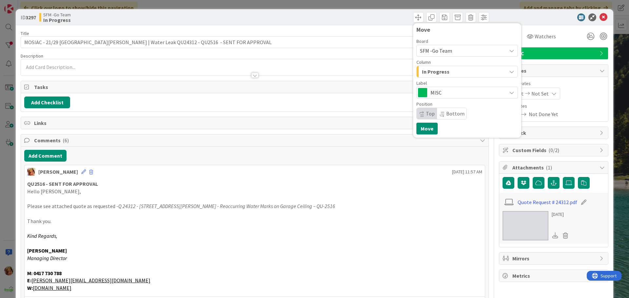
click at [439, 71] on span "In Progress" at bounding box center [436, 71] width 28 height 9
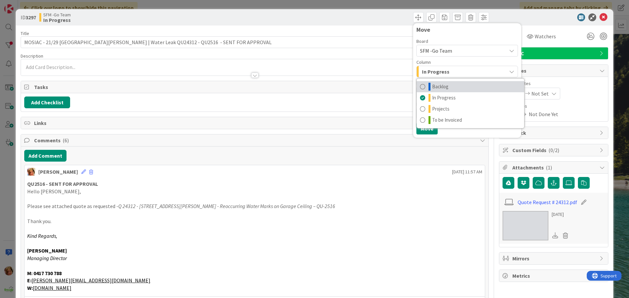
click at [436, 88] on span "Backlog" at bounding box center [440, 87] width 16 height 8
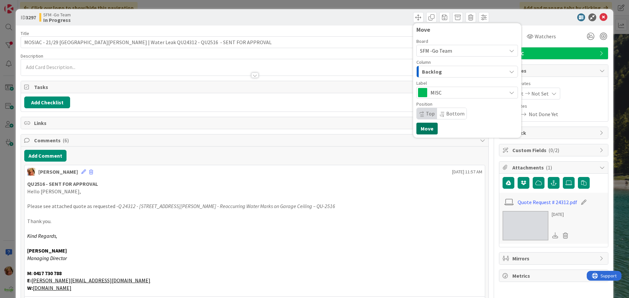
click at [419, 128] on button "Move" at bounding box center [426, 129] width 21 height 12
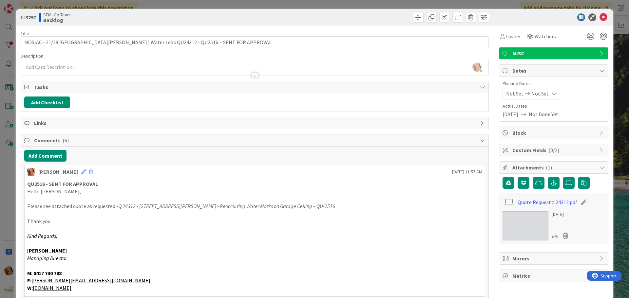
drag, startPoint x: 366, startPoint y: 20, endPoint x: 371, endPoint y: 20, distance: 4.9
click at [366, 20] on div "Move Move" at bounding box center [373, 17] width 233 height 10
click at [600, 17] on icon at bounding box center [604, 17] width 8 height 8
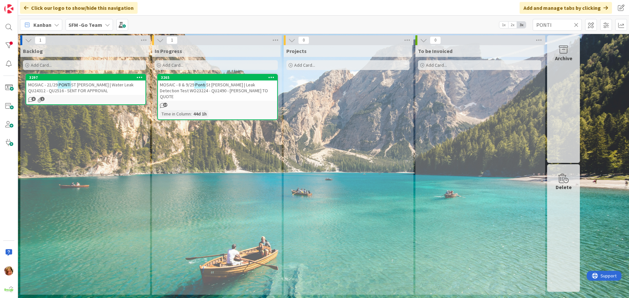
click at [575, 24] on icon at bounding box center [576, 25] width 5 height 6
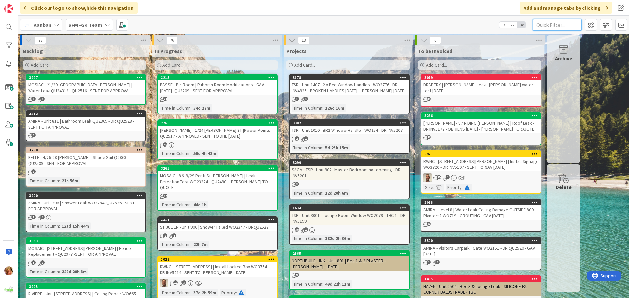
click at [558, 24] on input "text" at bounding box center [557, 25] width 49 height 12
type input "[PERSON_NAME]"
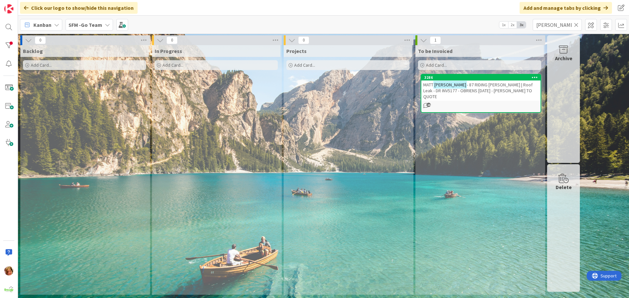
click at [472, 86] on span "- 87 RIDING [PERSON_NAME] | Roof Leak - DR INV5177 - OBRIENS [DATE] - [PERSON_N…" at bounding box center [477, 91] width 109 height 18
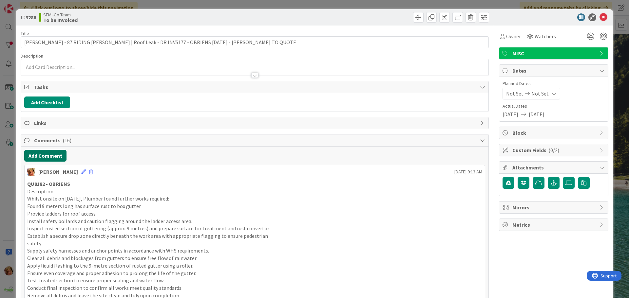
click at [47, 155] on button "Add Comment" at bounding box center [45, 156] width 42 height 12
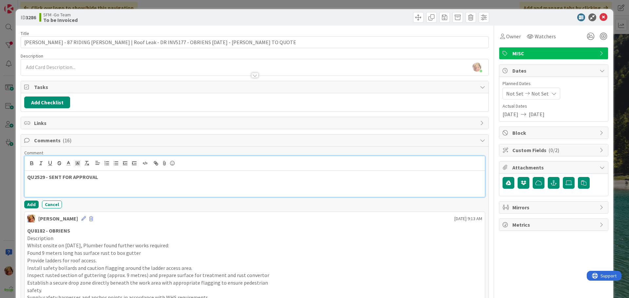
click at [119, 182] on p at bounding box center [254, 185] width 455 height 8
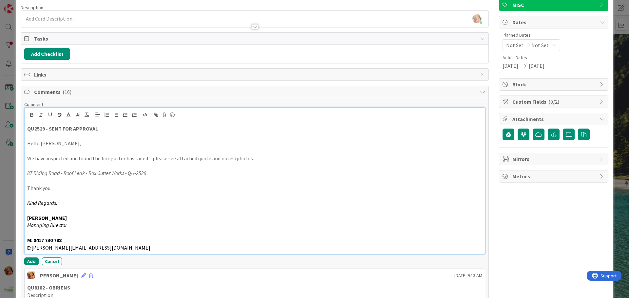
scroll to position [132, 0]
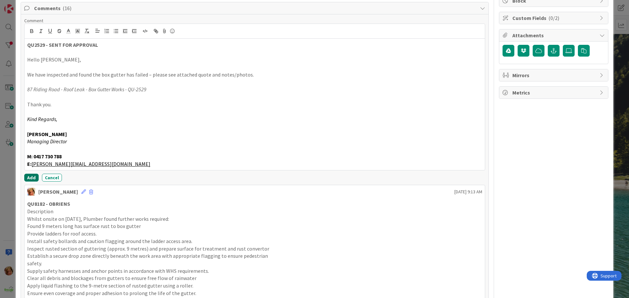
click at [34, 180] on button "Add" at bounding box center [31, 178] width 14 height 8
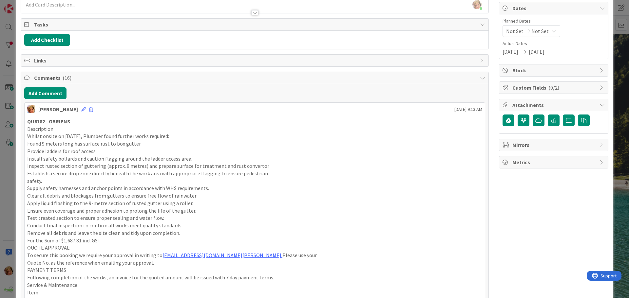
scroll to position [0, 0]
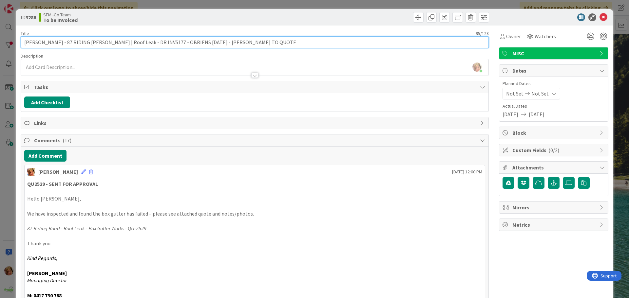
drag, startPoint x: 282, startPoint y: 43, endPoint x: 171, endPoint y: 43, distance: 110.7
click at [171, 43] on input "[PERSON_NAME] - 87 RIDING [PERSON_NAME] | Roof Leak - DR INV5177 - OBRIENS [DAT…" at bounding box center [255, 42] width 468 height 12
click at [189, 41] on input "[PERSON_NAME] - 87 RIDING [PERSON_NAME] | Roof Leak - DR INV5177 - QU252 - SENT…" at bounding box center [255, 42] width 468 height 12
type input "[PERSON_NAME] - 87 RIDING [PERSON_NAME] | Roof Leak - DR INV5177 - QU2529 - SEN…"
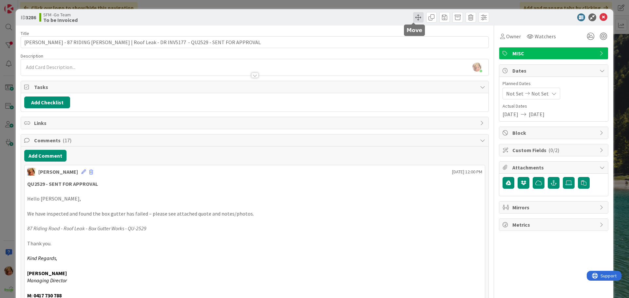
click at [413, 14] on span at bounding box center [418, 17] width 10 height 10
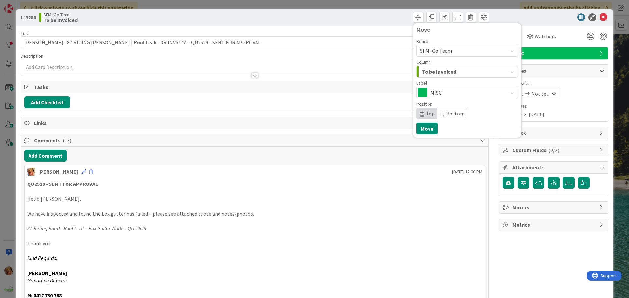
click at [458, 76] on div "To be Invoiced" at bounding box center [463, 72] width 86 height 10
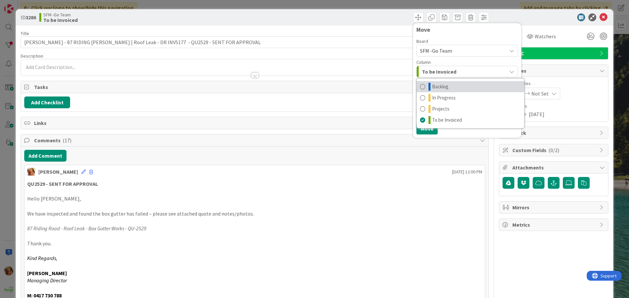
click at [439, 86] on span "Backlog" at bounding box center [440, 87] width 16 height 8
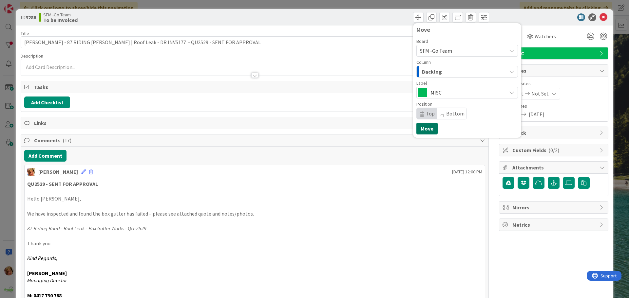
click at [426, 126] on button "Move" at bounding box center [426, 129] width 21 height 12
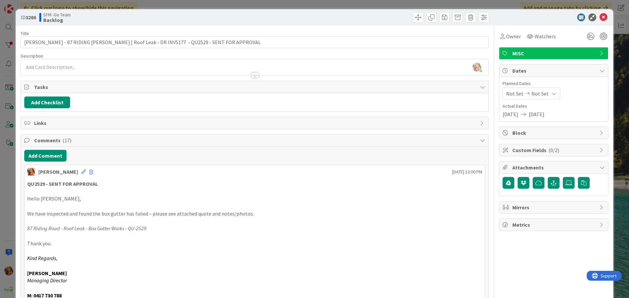
click at [394, 14] on div "Move Move" at bounding box center [373, 17] width 233 height 10
click at [602, 16] on icon at bounding box center [604, 17] width 8 height 8
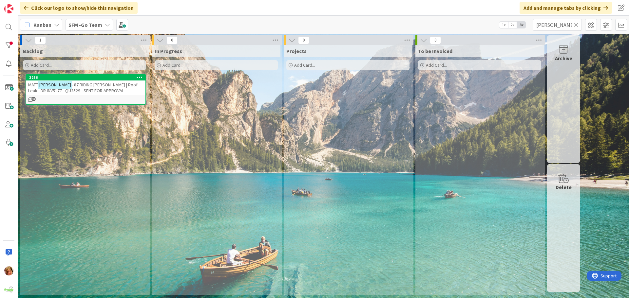
click at [577, 25] on icon at bounding box center [576, 25] width 5 height 6
click at [565, 24] on input "text" at bounding box center [557, 25] width 49 height 12
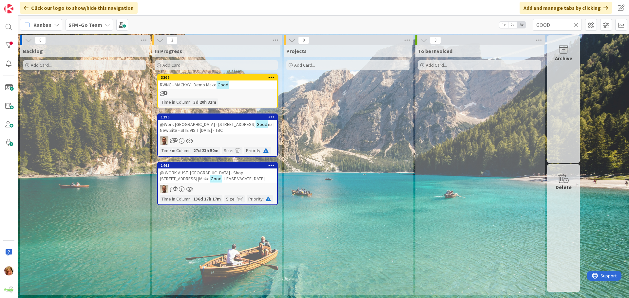
drag, startPoint x: 225, startPoint y: 124, endPoint x: 19, endPoint y: 179, distance: 212.7
click at [256, 124] on mark "Good" at bounding box center [262, 125] width 12 height 8
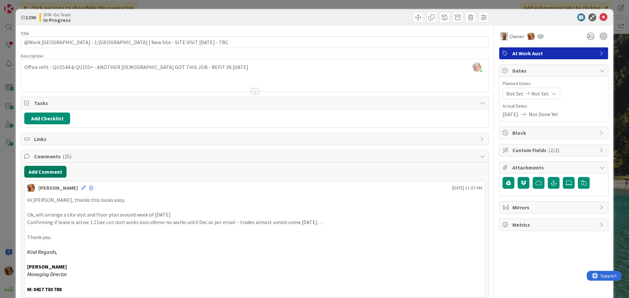
click at [53, 171] on button "Add Comment" at bounding box center [45, 172] width 42 height 12
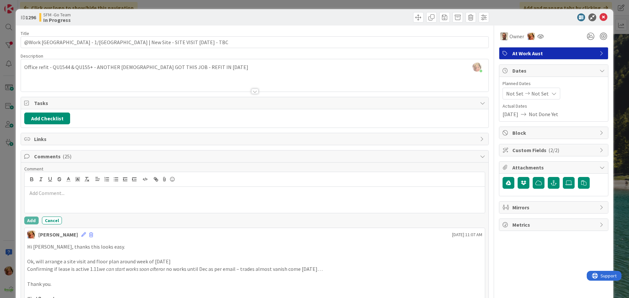
click at [70, 188] on div at bounding box center [255, 200] width 460 height 26
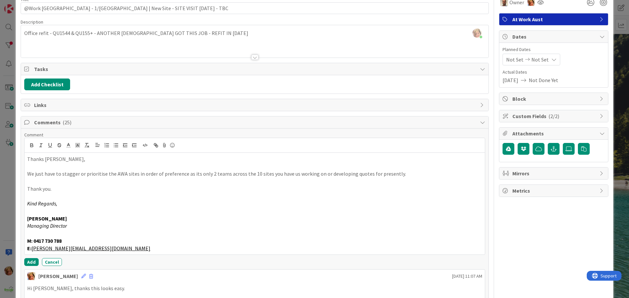
scroll to position [98, 0]
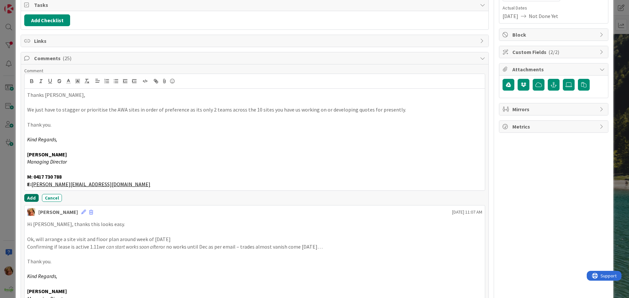
click at [28, 199] on button "Add" at bounding box center [31, 198] width 14 height 8
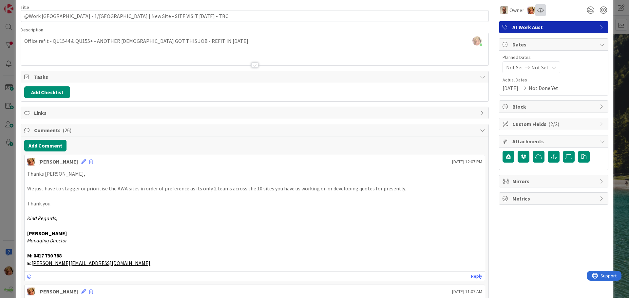
scroll to position [0, 0]
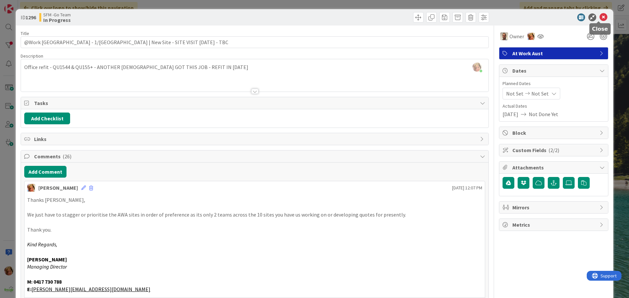
drag, startPoint x: 599, startPoint y: 15, endPoint x: 585, endPoint y: 16, distance: 14.1
click at [600, 15] on icon at bounding box center [604, 17] width 8 height 8
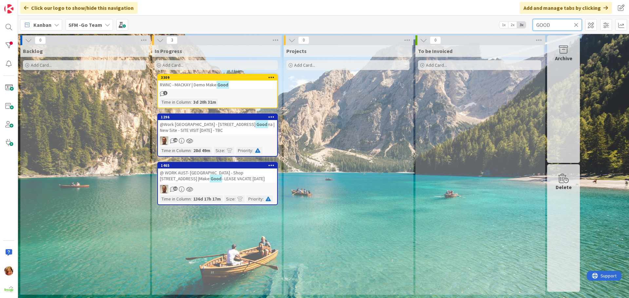
click at [555, 22] on input "GOOD" at bounding box center [557, 25] width 49 height 12
type input "G"
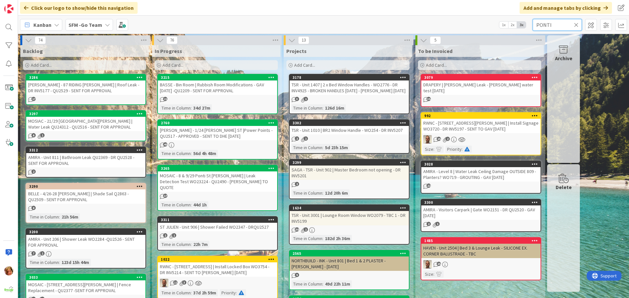
type input "PONTI"
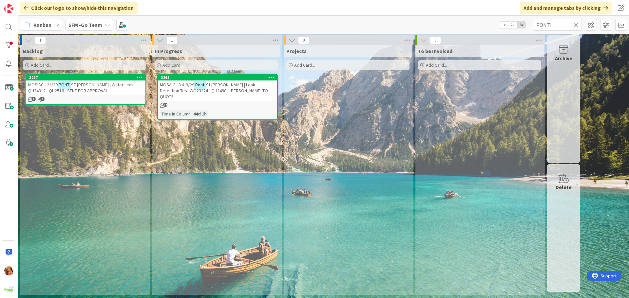
click at [221, 85] on span "St [PERSON_NAME] | Leak Detection Test WO23224 - QU2490 - [PERSON_NAME] TO QUOTE" at bounding box center [214, 91] width 108 height 18
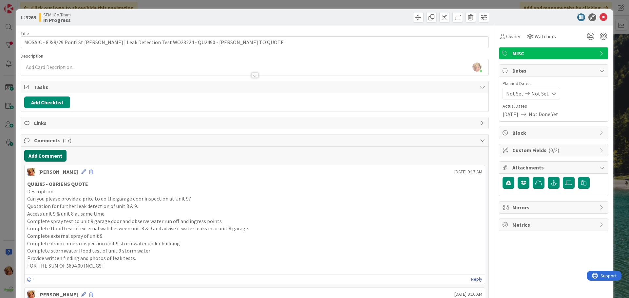
click at [58, 154] on button "Add Comment" at bounding box center [45, 156] width 42 height 12
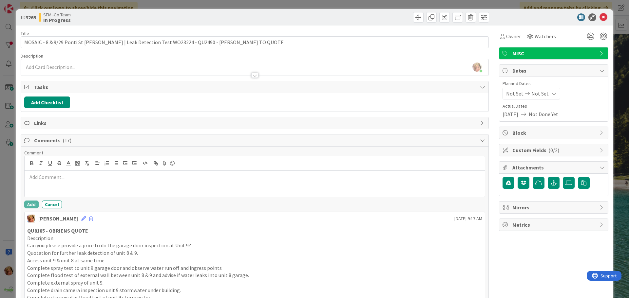
click at [67, 172] on div at bounding box center [255, 184] width 460 height 26
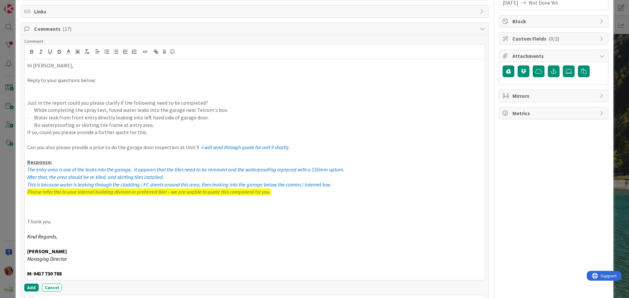
scroll to position [123, 0]
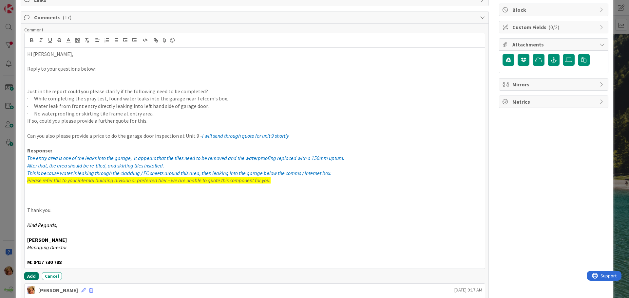
click at [31, 278] on button "Add" at bounding box center [31, 277] width 14 height 8
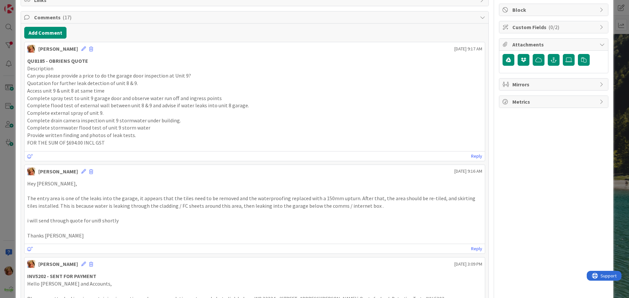
scroll to position [0, 0]
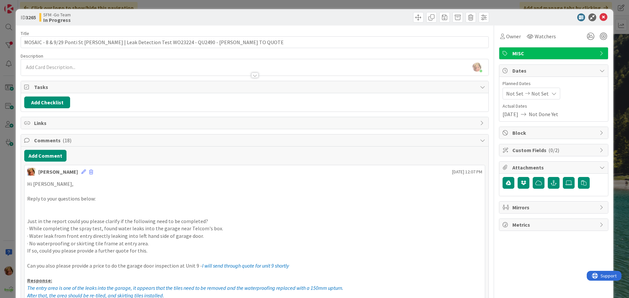
click at [278, 18] on div at bounding box center [373, 17] width 233 height 10
click at [601, 15] on icon at bounding box center [604, 17] width 8 height 8
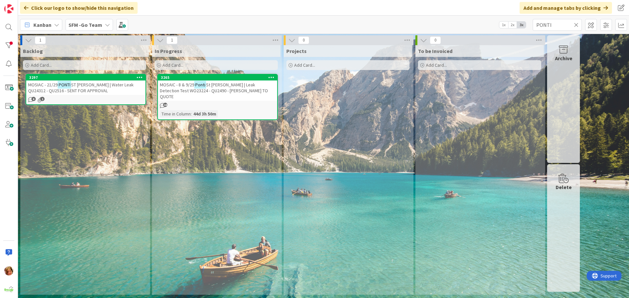
click at [576, 24] on icon at bounding box center [576, 25] width 5 height 6
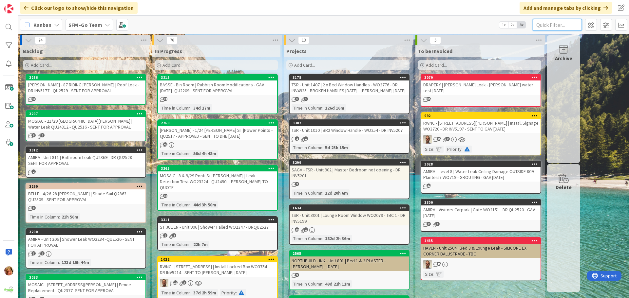
click at [554, 27] on input "text" at bounding box center [557, 25] width 49 height 12
type input "PONTI"
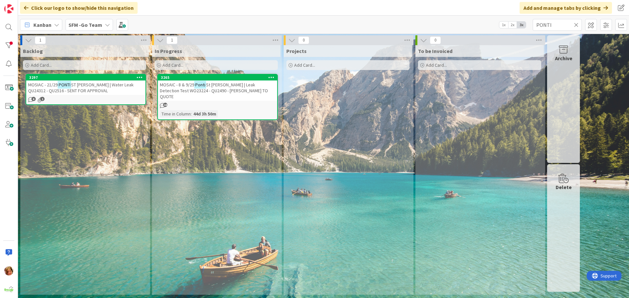
click at [225, 87] on span "St [PERSON_NAME] | Leak Detection Test WO23224 - QU2490 - [PERSON_NAME] TO QUOTE" at bounding box center [214, 91] width 108 height 18
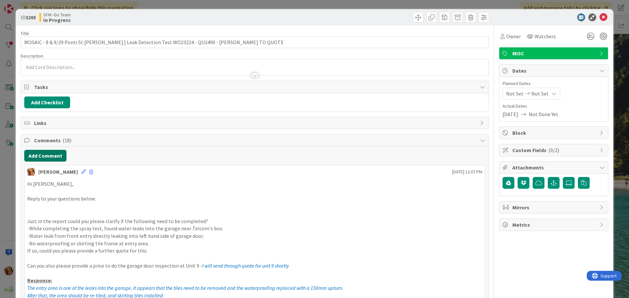
click at [42, 156] on button "Add Comment" at bounding box center [45, 156] width 42 height 12
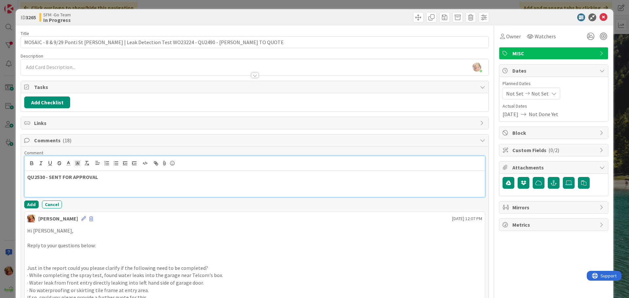
click at [115, 178] on p "QU2530 - SENT FOR APPROVAL" at bounding box center [254, 178] width 455 height 8
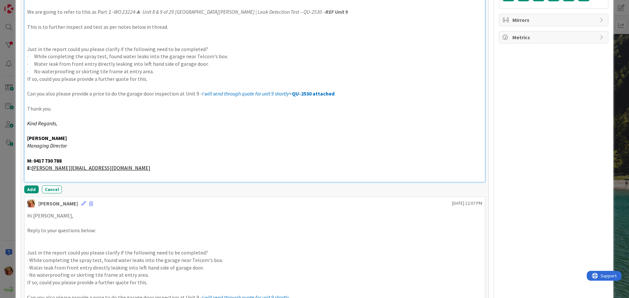
scroll to position [192, 0]
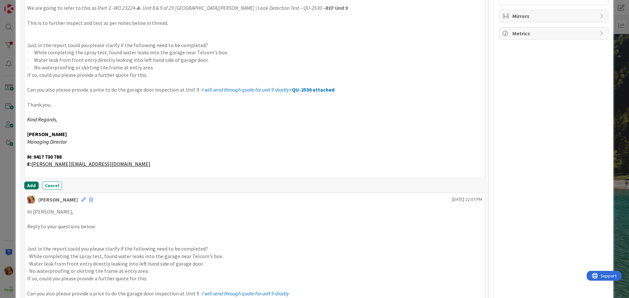
click at [30, 185] on button "Add" at bounding box center [31, 186] width 14 height 8
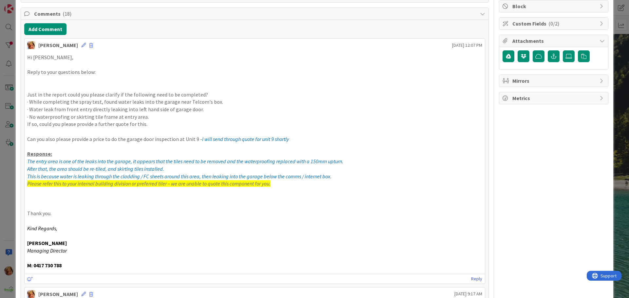
scroll to position [0, 0]
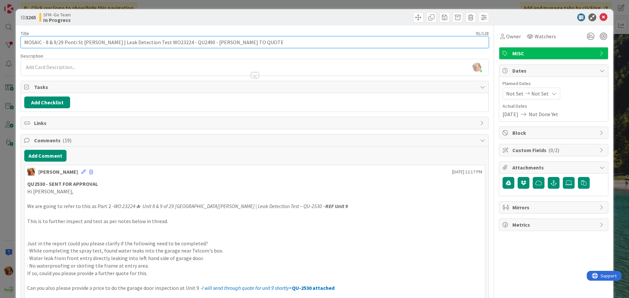
drag, startPoint x: 247, startPoint y: 41, endPoint x: 192, endPoint y: 43, distance: 55.4
click at [192, 43] on input "MOSAIC - 8 & 9/29 Ponti St [PERSON_NAME] | Leak Detection Test WO23224 - QU2490…" at bounding box center [255, 42] width 468 height 12
type input "MOSAIC - 8 & 9/29 [GEOGRAPHIC_DATA][PERSON_NAME] | Leak Detection Test WO23224 …"
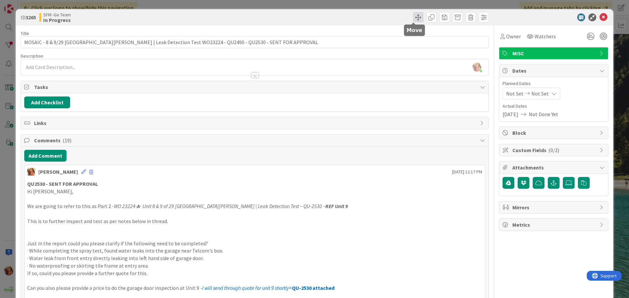
click at [413, 17] on span at bounding box center [418, 17] width 10 height 10
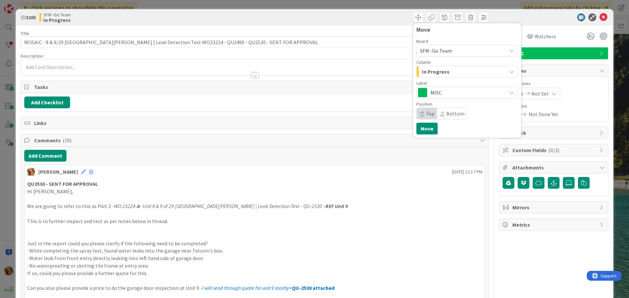
click at [435, 76] on span "In Progress" at bounding box center [436, 71] width 28 height 9
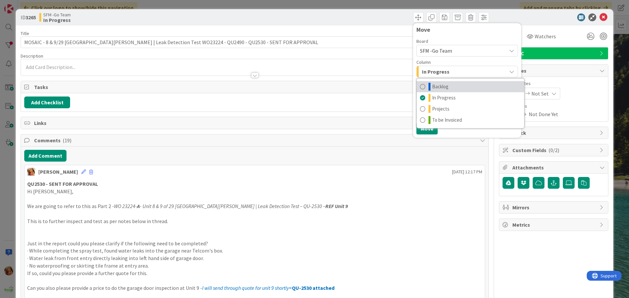
click at [438, 84] on span "Backlog" at bounding box center [440, 87] width 16 height 8
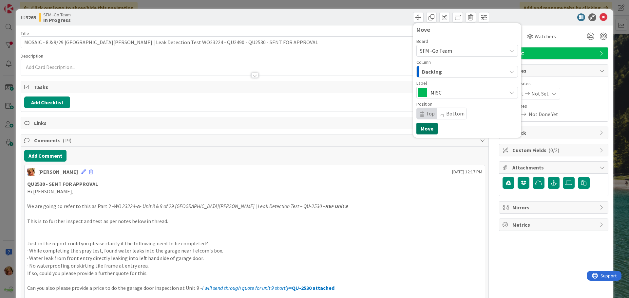
click at [422, 131] on button "Move" at bounding box center [426, 129] width 21 height 12
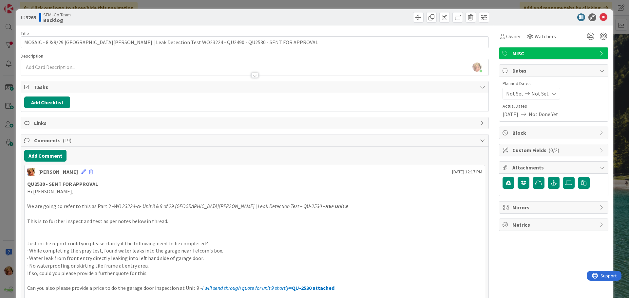
click at [384, 14] on div "Move Move" at bounding box center [373, 17] width 233 height 10
click at [600, 16] on icon at bounding box center [604, 17] width 8 height 8
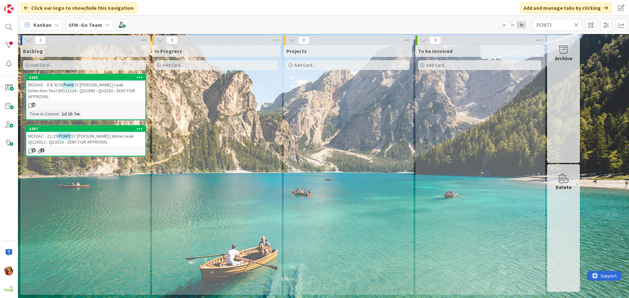
click at [576, 24] on icon at bounding box center [576, 25] width 5 height 6
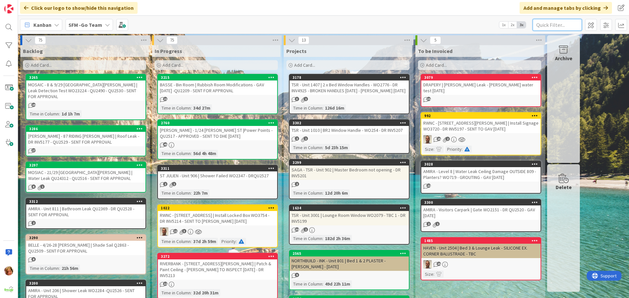
click at [568, 23] on input "text" at bounding box center [557, 25] width 49 height 12
type input "2411"
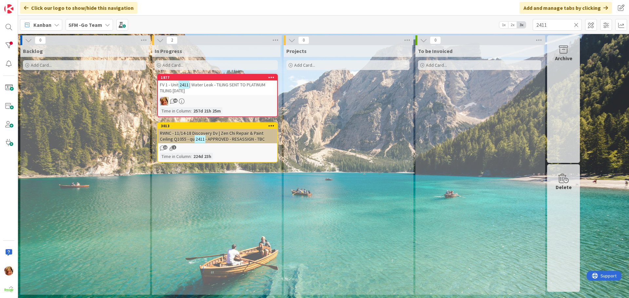
click at [238, 89] on div "FV 1 - Unit 2411 | Water Leak - TILING SENT TO PLATINUM TILING [DATE]" at bounding box center [217, 88] width 119 height 14
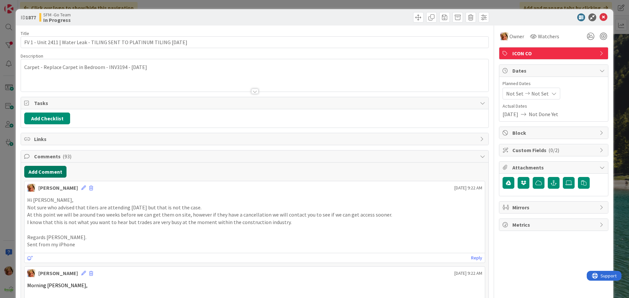
click at [50, 169] on button "Add Comment" at bounding box center [45, 172] width 42 height 12
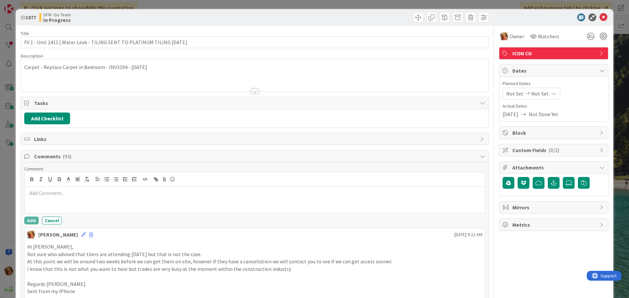
click at [58, 191] on p at bounding box center [254, 194] width 455 height 8
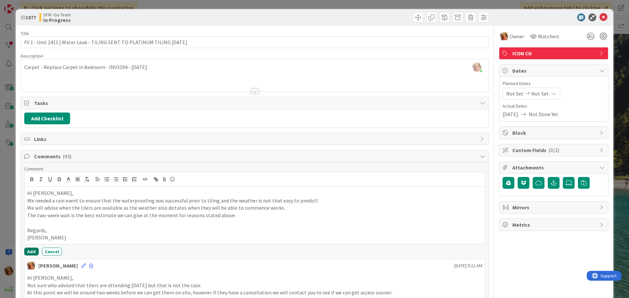
click at [28, 250] on button "Add" at bounding box center [31, 252] width 14 height 8
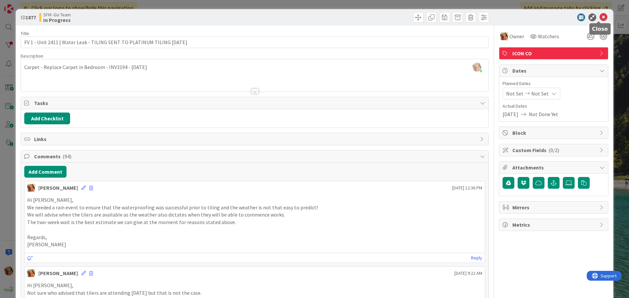
click at [600, 16] on icon at bounding box center [604, 17] width 8 height 8
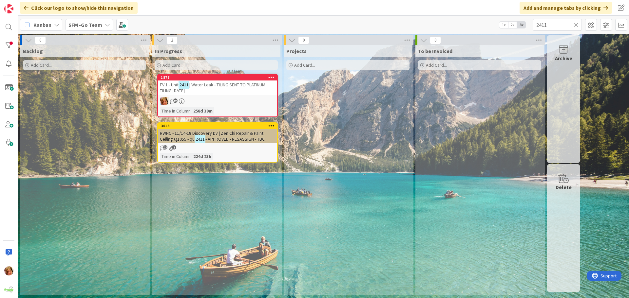
click at [576, 24] on icon at bounding box center [576, 25] width 5 height 6
